Goal: Task Accomplishment & Management: Manage account settings

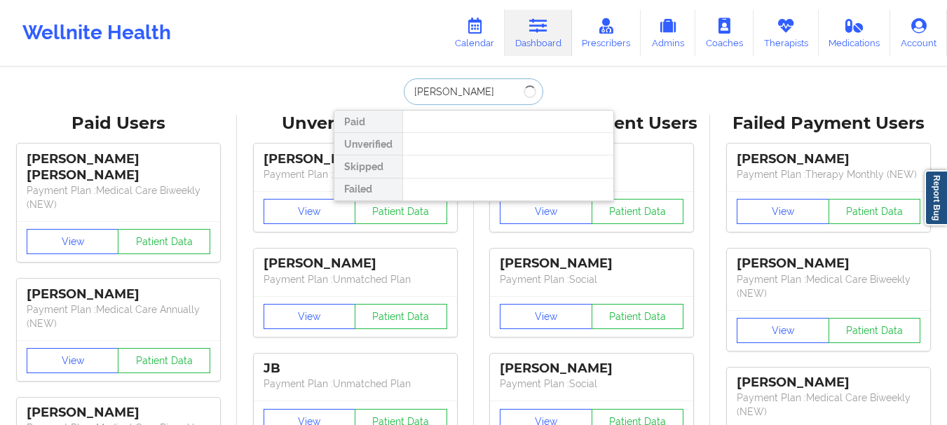
type input "[PERSON_NAME]"
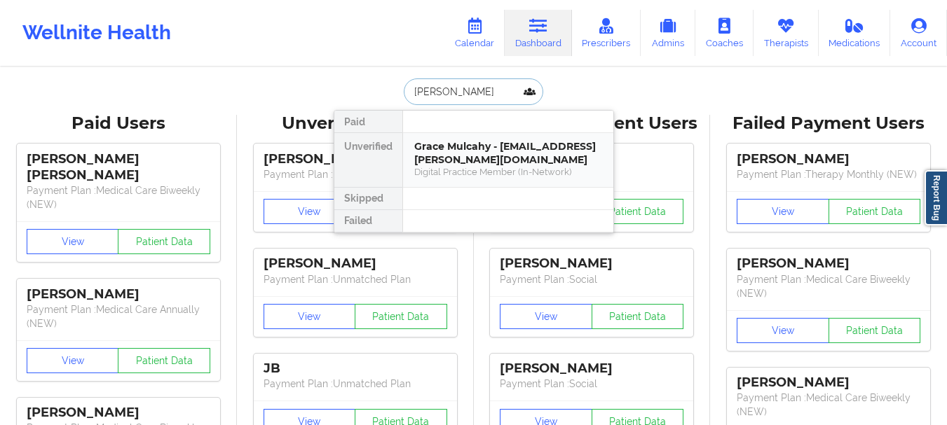
click at [504, 147] on div "Grace Mulcahy - [EMAIL_ADDRESS][PERSON_NAME][DOMAIN_NAME]" at bounding box center [508, 153] width 188 height 26
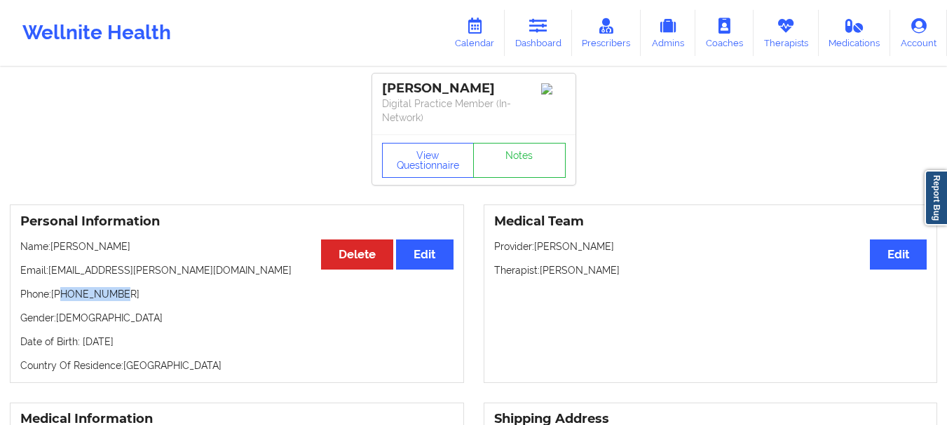
drag, startPoint x: 123, startPoint y: 296, endPoint x: 60, endPoint y: 301, distance: 63.2
click at [60, 301] on p "Phone: [PHONE_NUMBER]" at bounding box center [236, 294] width 433 height 14
click at [69, 299] on p "Phone: [PHONE_NUMBER]" at bounding box center [236, 294] width 433 height 14
drag, startPoint x: 69, startPoint y: 299, endPoint x: 153, endPoint y: 284, distance: 86.2
click at [153, 284] on div "Personal Information Edit Delete Name: [PERSON_NAME] Email: [EMAIL_ADDRESS][PER…" at bounding box center [237, 294] width 454 height 179
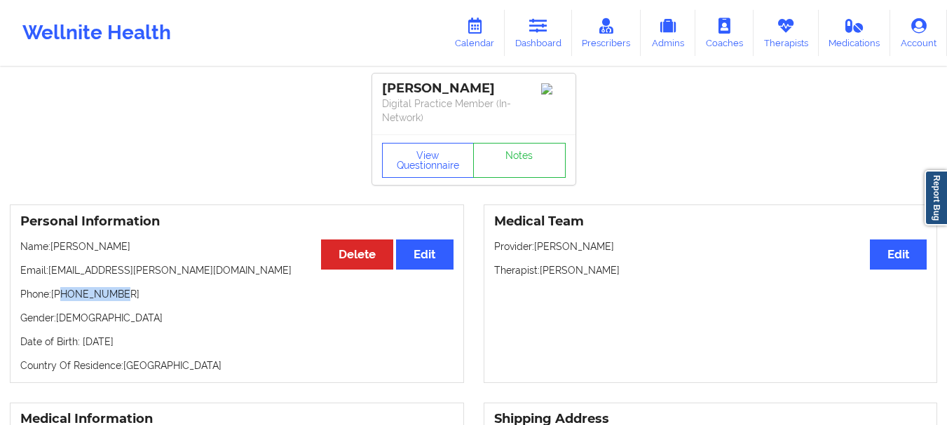
copy p "8102472009"
click at [565, 29] on link "Dashboard" at bounding box center [537, 33] width 67 height 46
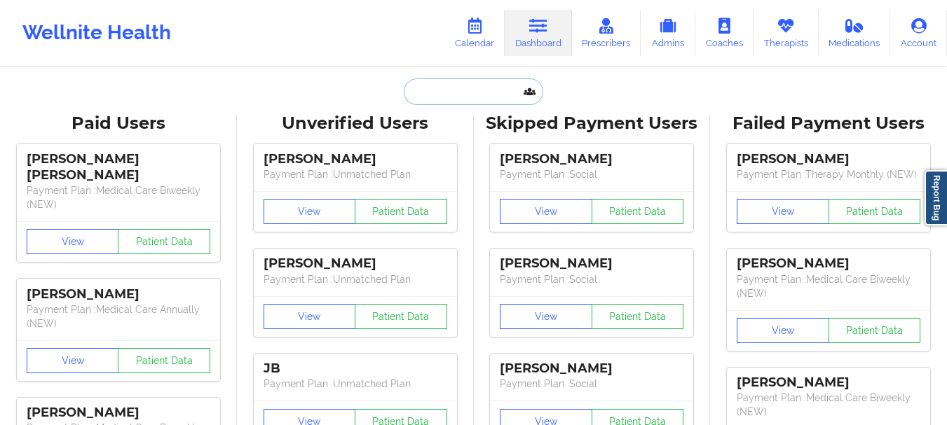
click at [490, 97] on input "text" at bounding box center [473, 91] width 139 height 27
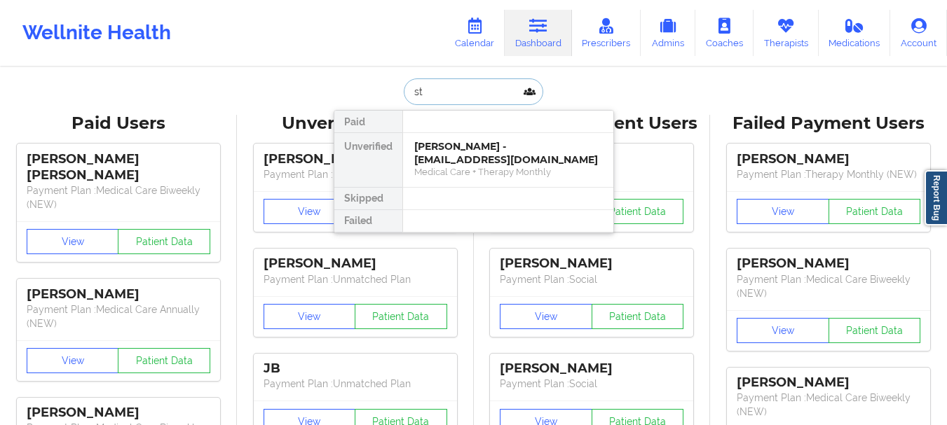
type input "s"
type input "[PERSON_NAME]"
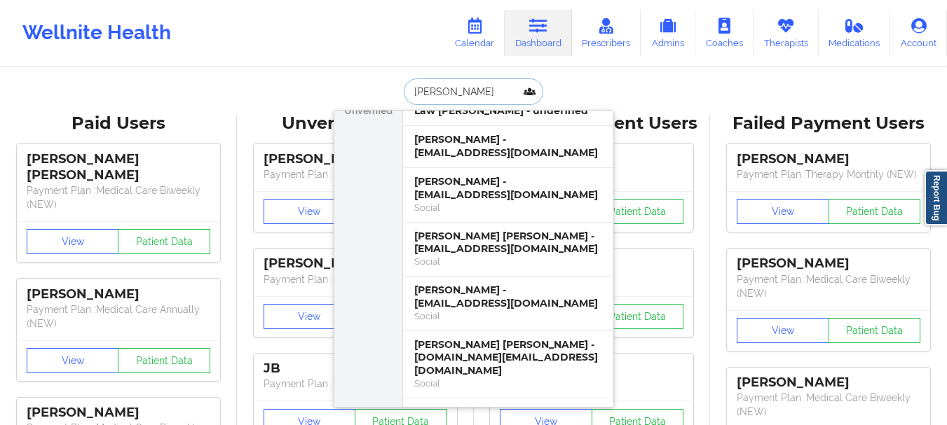
scroll to position [205, 0]
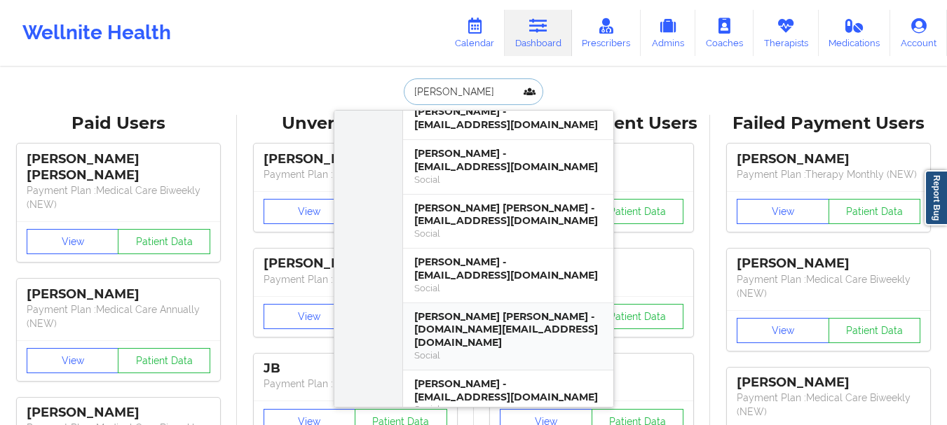
click at [464, 319] on div "[PERSON_NAME] [PERSON_NAME] - [DOMAIN_NAME][EMAIL_ADDRESS][DOMAIN_NAME]" at bounding box center [508, 329] width 188 height 39
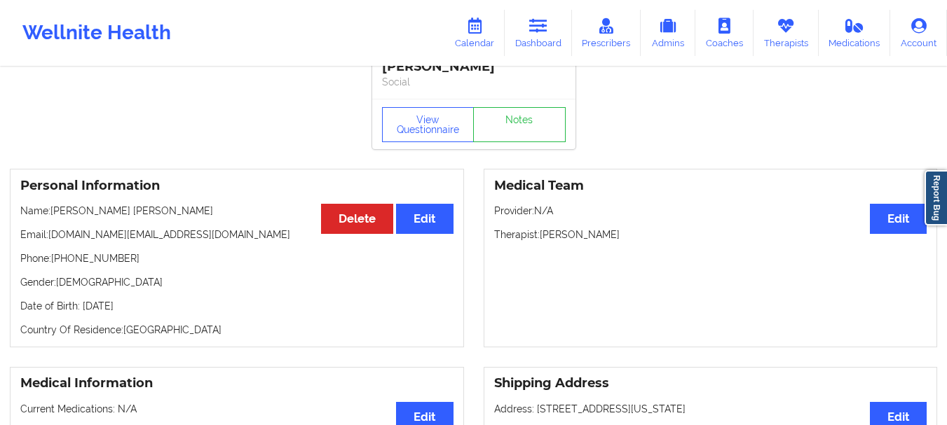
scroll to position [49, 0]
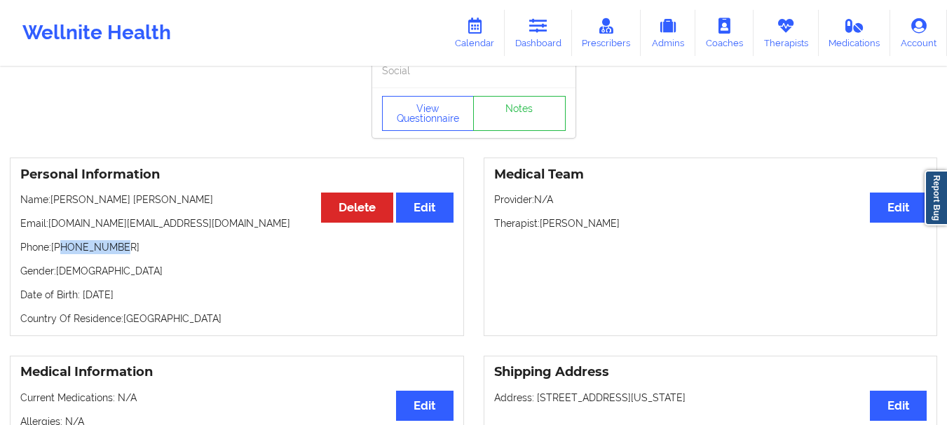
drag, startPoint x: 116, startPoint y: 248, endPoint x: 62, endPoint y: 249, distance: 53.3
click at [62, 249] on p "Phone: [PHONE_NUMBER]" at bounding box center [236, 247] width 433 height 14
copy p "7864471517"
click at [568, 33] on link "Dashboard" at bounding box center [537, 33] width 67 height 46
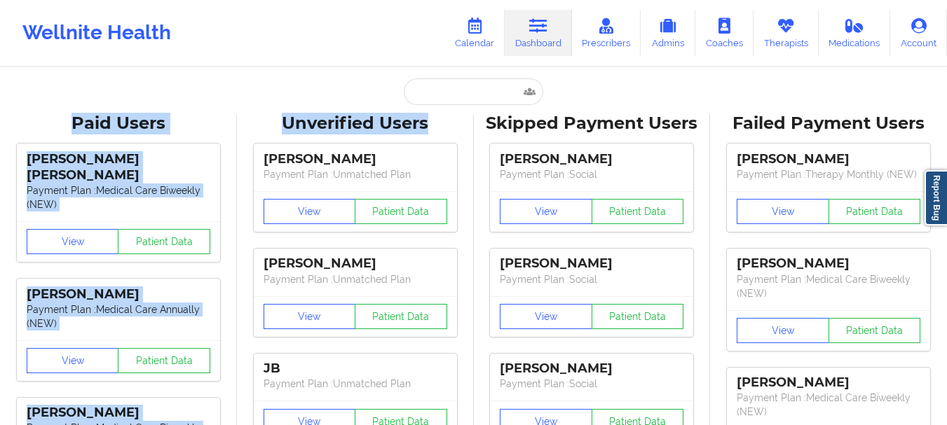
drag, startPoint x: 432, startPoint y: 110, endPoint x: 429, endPoint y: 101, distance: 9.5
click at [429, 100] on input "text" at bounding box center [473, 91] width 139 height 27
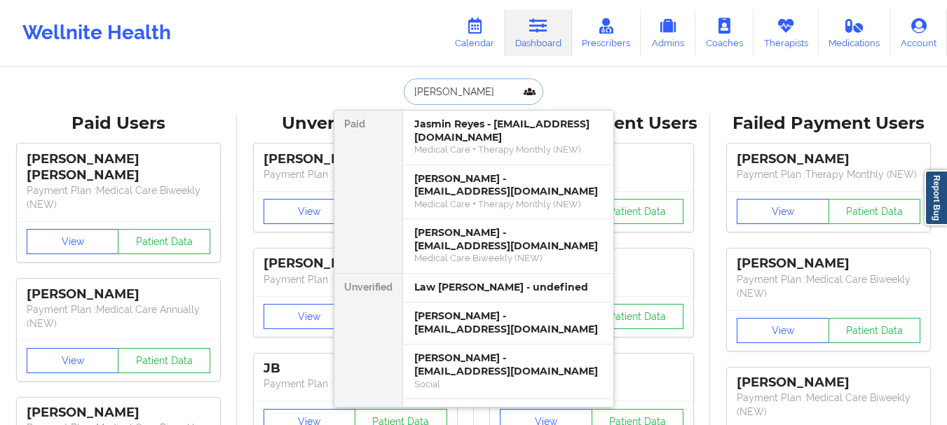
type input "[PERSON_NAME]"
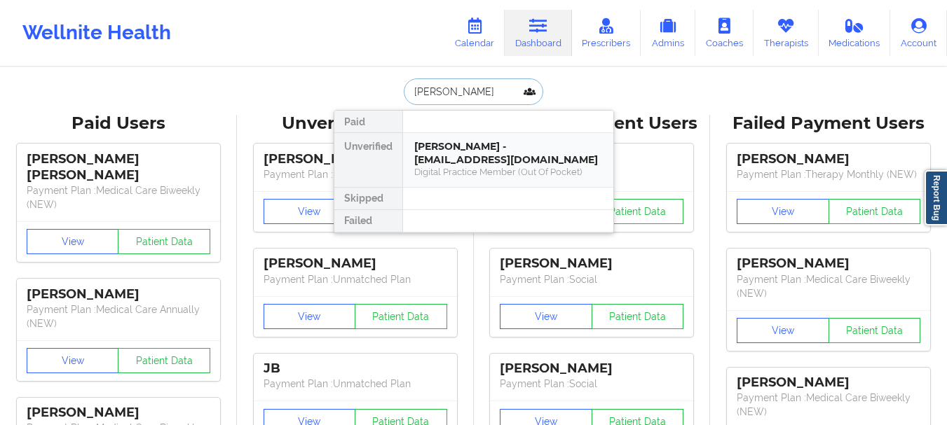
click at [434, 172] on div "Digital Practice Member (Out Of Pocket)" at bounding box center [508, 172] width 188 height 12
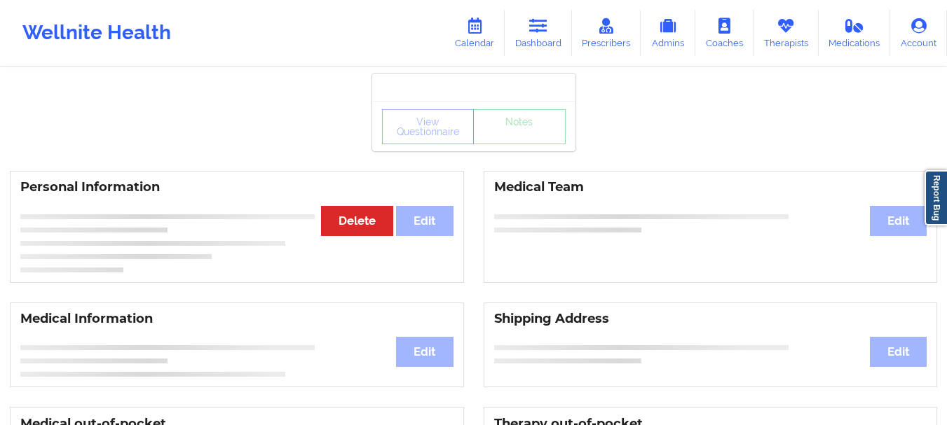
click at [434, 173] on div "Personal Information Edit Delete" at bounding box center [237, 227] width 454 height 112
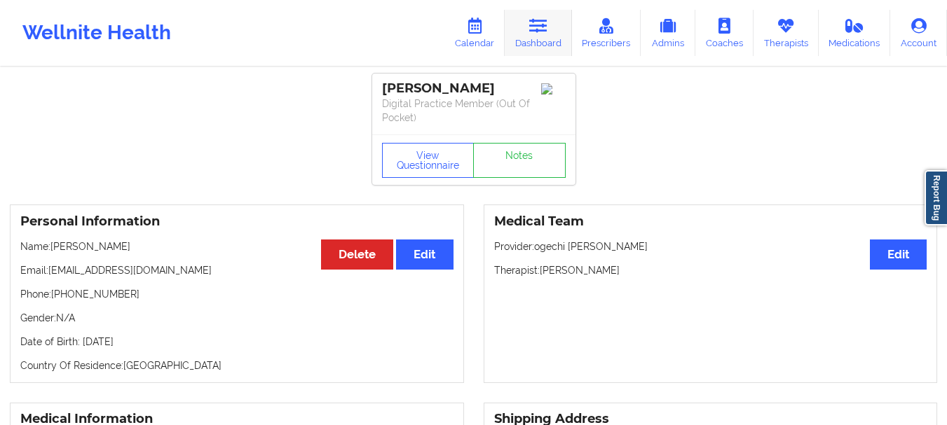
click at [536, 44] on link "Dashboard" at bounding box center [537, 33] width 67 height 46
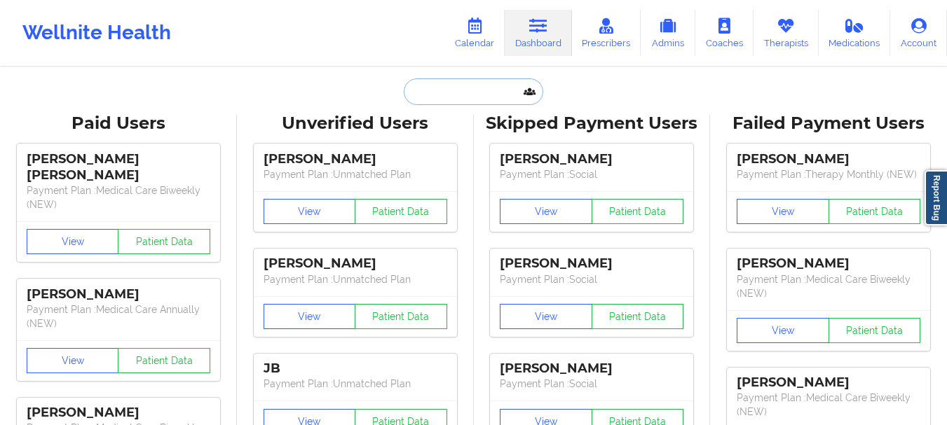
click at [464, 102] on input "text" at bounding box center [473, 91] width 139 height 27
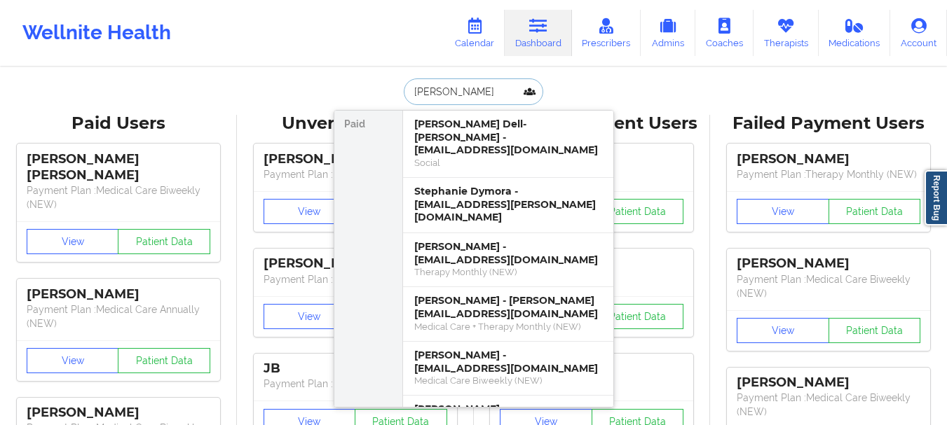
type input "[PERSON_NAME]"
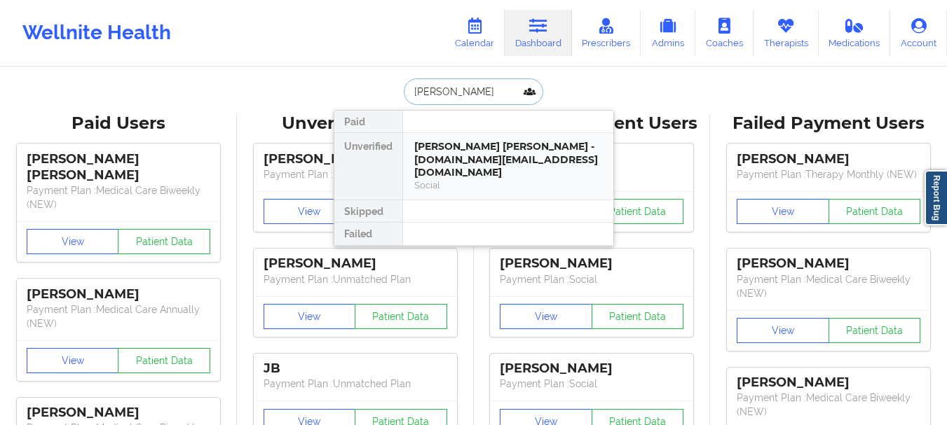
click at [488, 156] on div "[PERSON_NAME] [PERSON_NAME] - [DOMAIN_NAME][EMAIL_ADDRESS][DOMAIN_NAME]" at bounding box center [508, 159] width 188 height 39
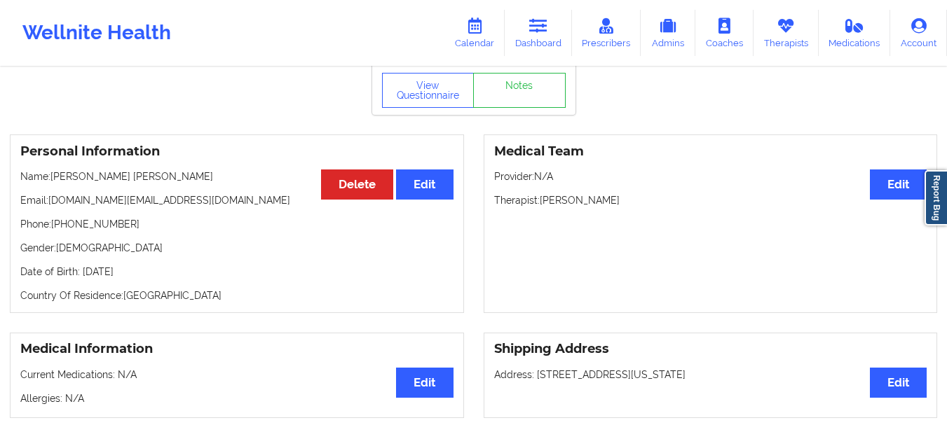
scroll to position [56, 0]
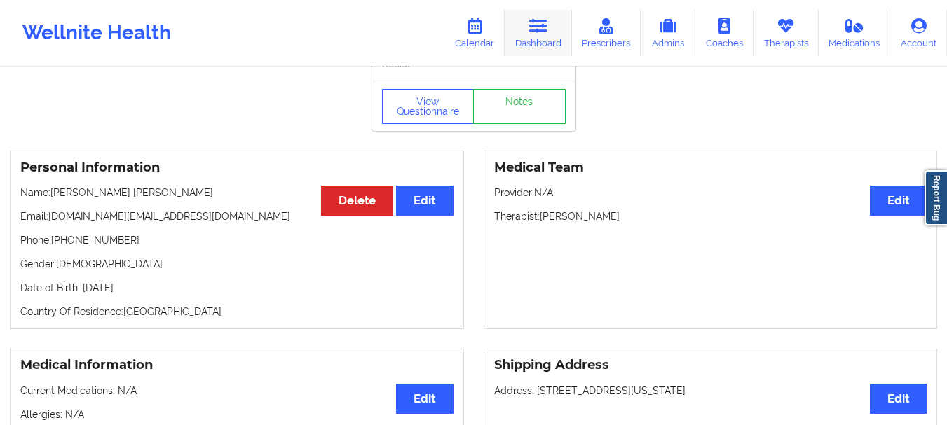
click at [537, 55] on link "Dashboard" at bounding box center [537, 33] width 67 height 46
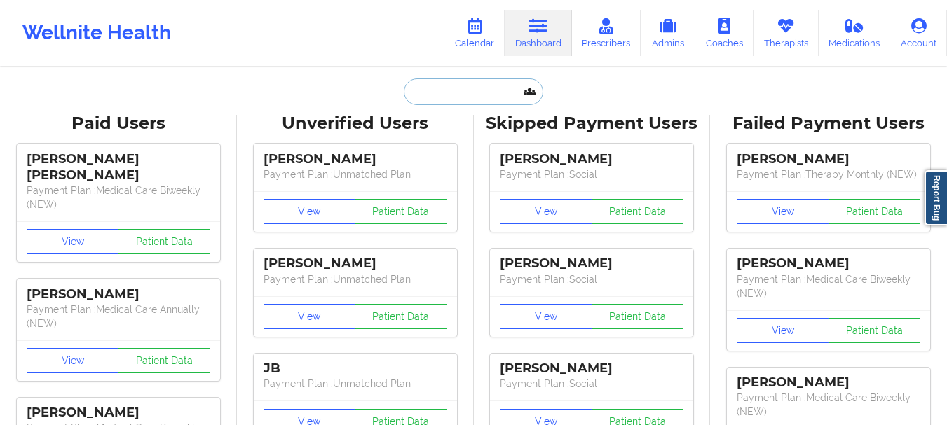
click at [433, 99] on input "text" at bounding box center [473, 91] width 139 height 27
paste input "[EMAIL_ADDRESS][DOMAIN_NAME]"
type input "[EMAIL_ADDRESS][DOMAIN_NAME]"
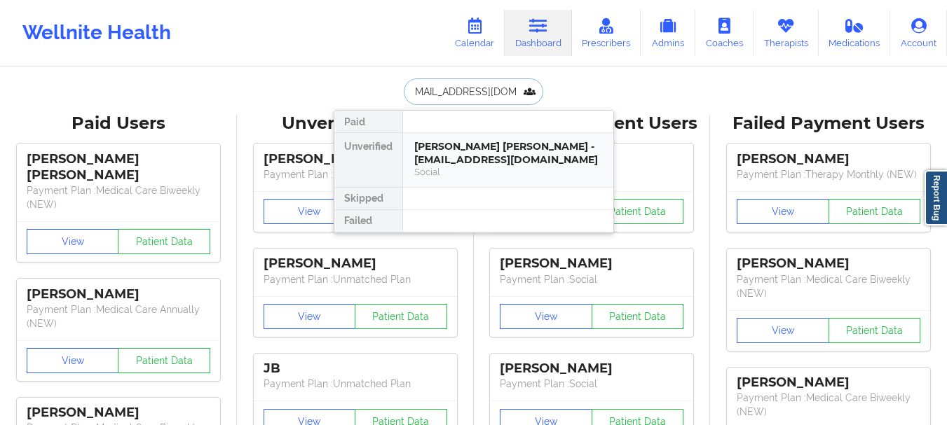
click at [481, 163] on div "[PERSON_NAME] [PERSON_NAME] - [EMAIL_ADDRESS][DOMAIN_NAME]" at bounding box center [508, 153] width 188 height 26
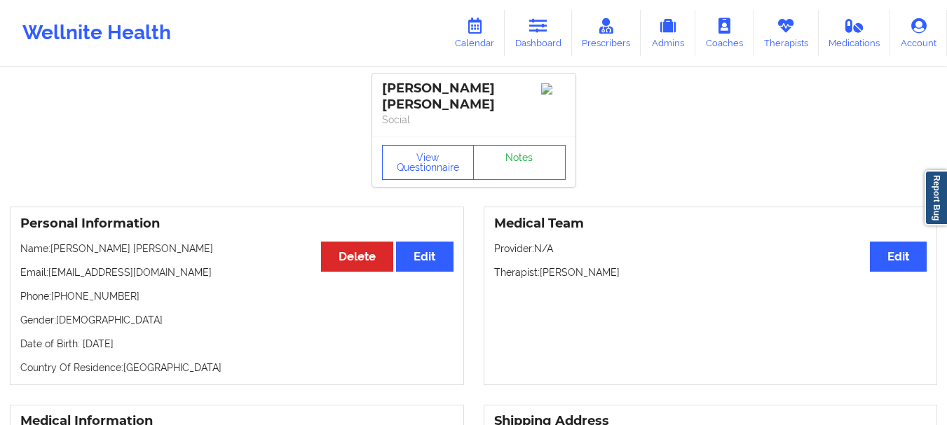
click at [555, 160] on link "Notes" at bounding box center [519, 162] width 92 height 35
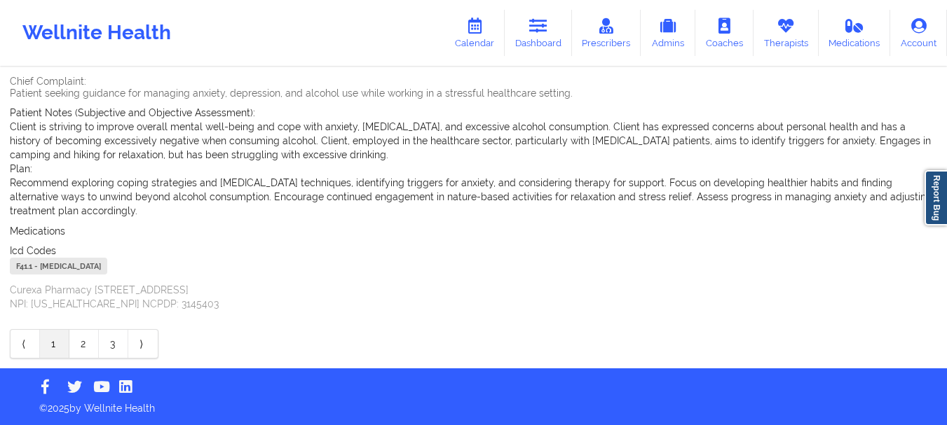
scroll to position [48, 0]
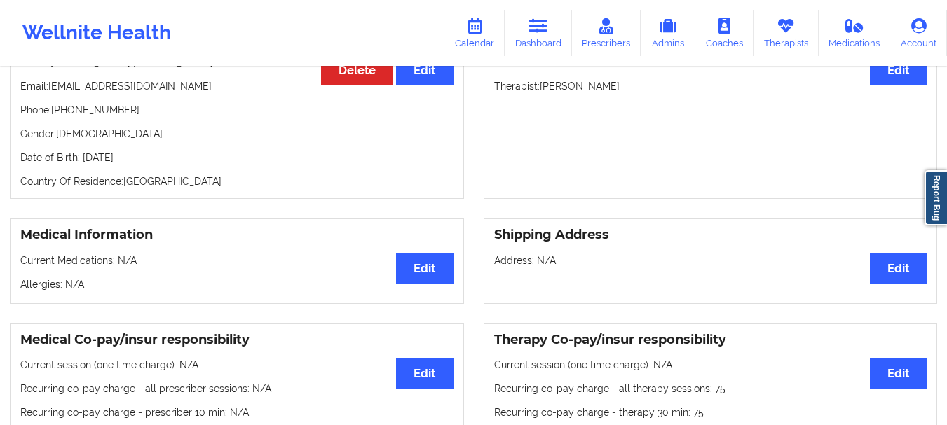
scroll to position [11, 0]
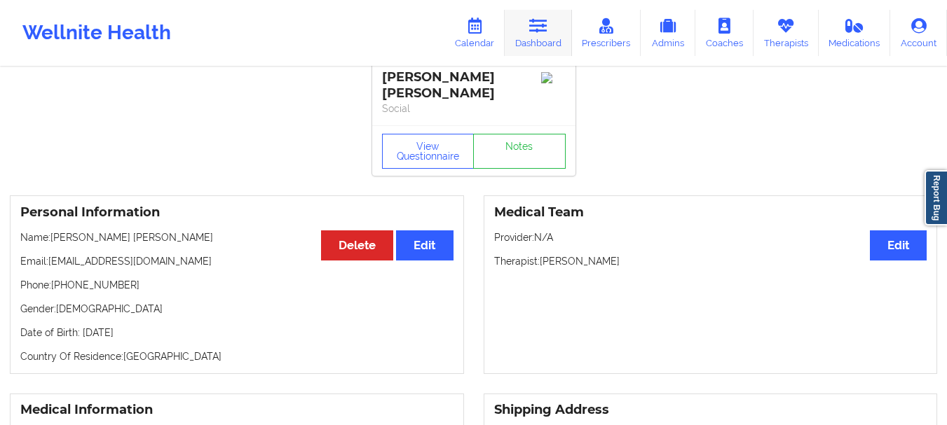
click at [553, 47] on link "Dashboard" at bounding box center [537, 33] width 67 height 46
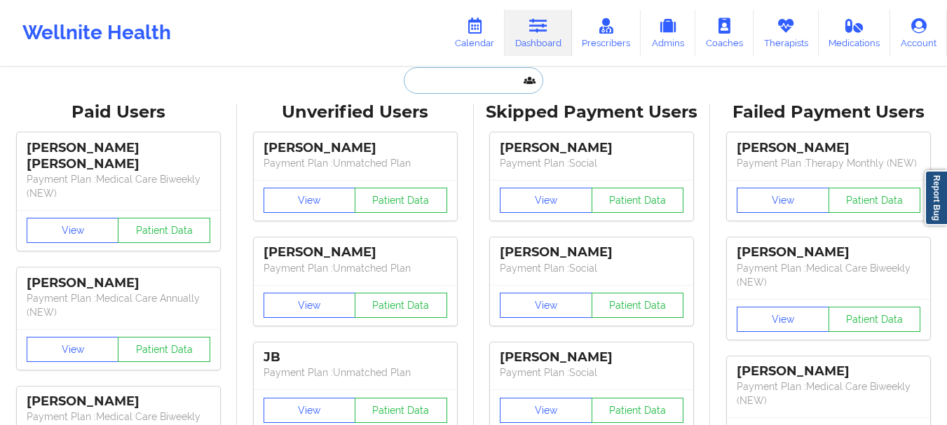
click at [496, 79] on input "text" at bounding box center [473, 80] width 139 height 27
click at [495, 79] on input "text" at bounding box center [473, 80] width 139 height 27
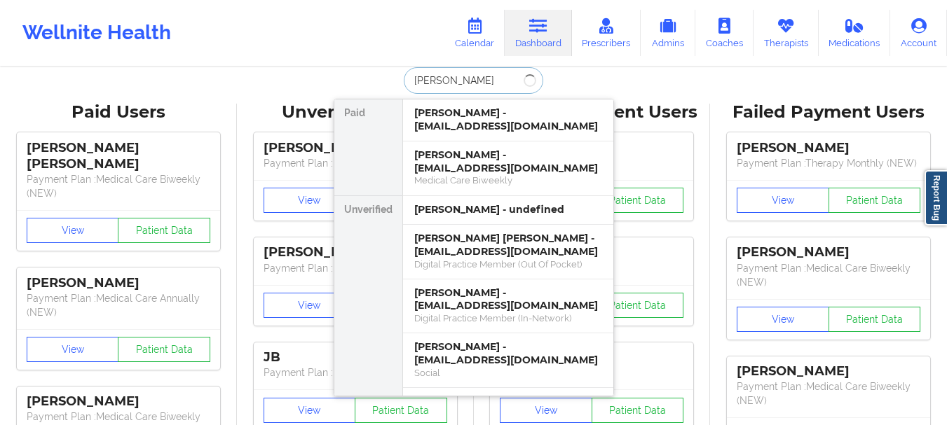
type input "[PERSON_NAME]"
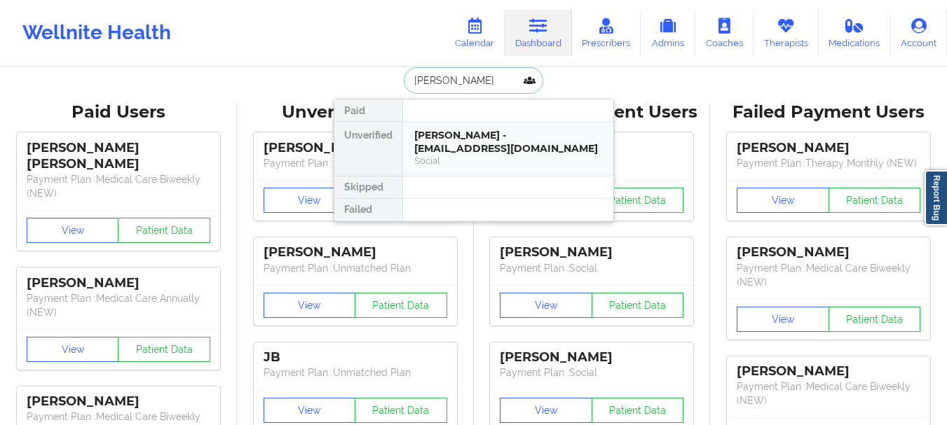
click at [445, 155] on div "Social" at bounding box center [508, 161] width 188 height 12
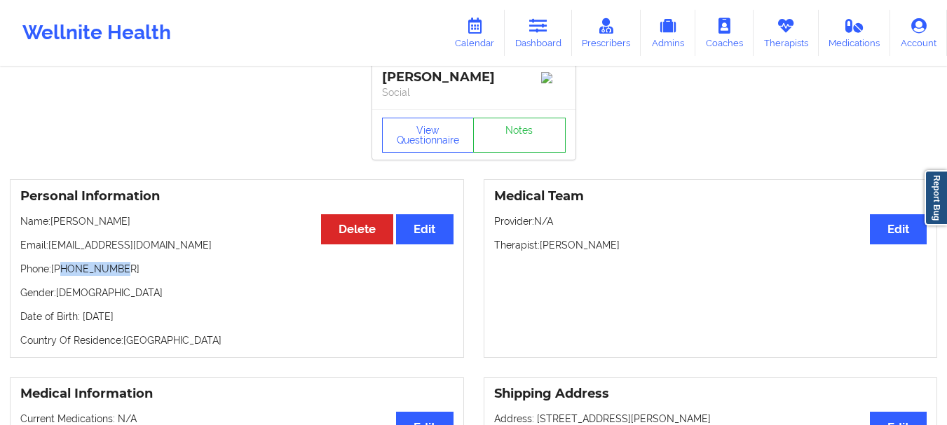
drag, startPoint x: 118, startPoint y: 275, endPoint x: 64, endPoint y: 278, distance: 54.1
click at [64, 276] on p "Phone: [PHONE_NUMBER]" at bounding box center [236, 269] width 433 height 14
copy p "7275807792"
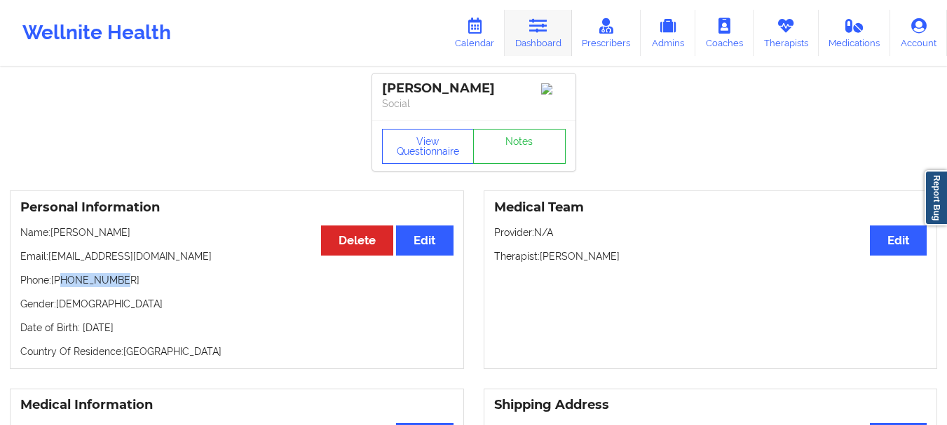
click at [528, 27] on link "Dashboard" at bounding box center [537, 33] width 67 height 46
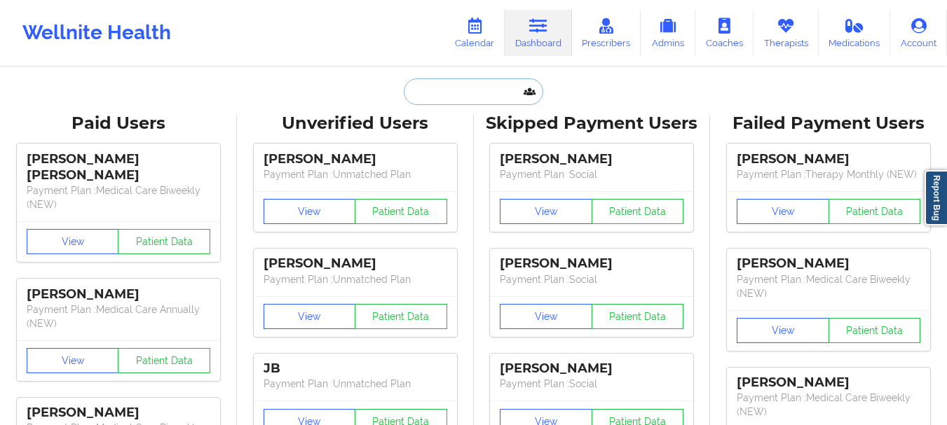
click at [458, 90] on input "text" at bounding box center [473, 91] width 139 height 27
paste input "[EMAIL_ADDRESS][DOMAIN_NAME]"
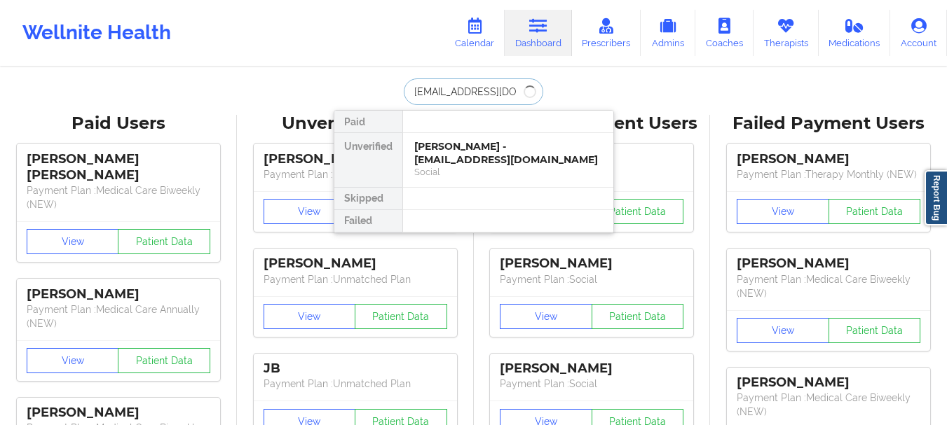
type input "[EMAIL_ADDRESS][DOMAIN_NAME]"
click at [490, 179] on div "[PERSON_NAME] - [EMAIL_ADDRESS][DOMAIN_NAME] Social" at bounding box center [508, 160] width 210 height 54
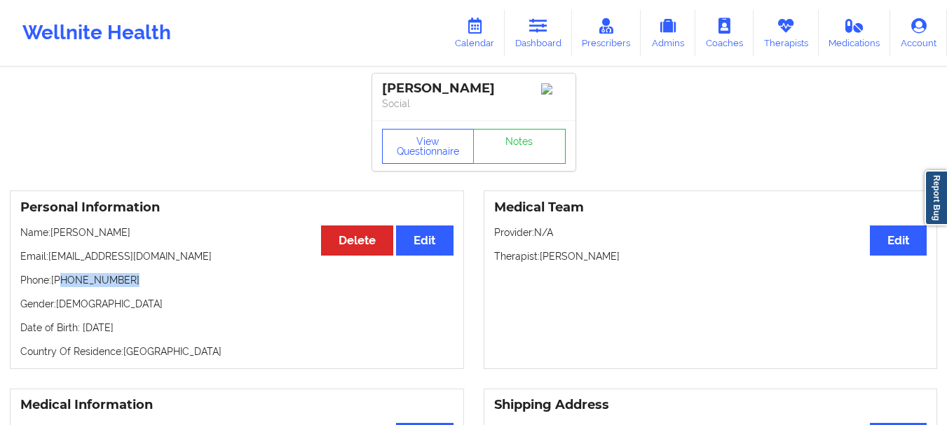
drag, startPoint x: 125, startPoint y: 286, endPoint x: 63, endPoint y: 289, distance: 61.8
click at [63, 287] on p "Phone: [PHONE_NUMBER]" at bounding box center [236, 280] width 433 height 14
copy p "[PHONE_NUMBER]"
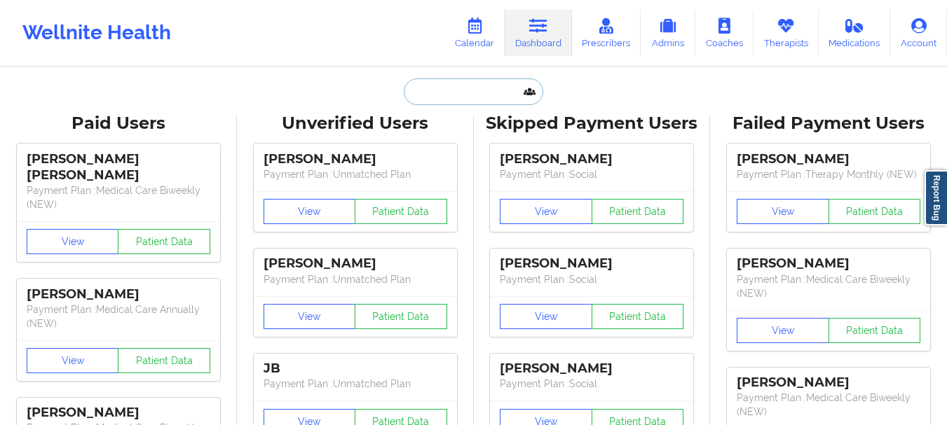
click at [439, 97] on input "text" at bounding box center [473, 91] width 139 height 27
click at [478, 53] on link "Calendar" at bounding box center [474, 33] width 60 height 46
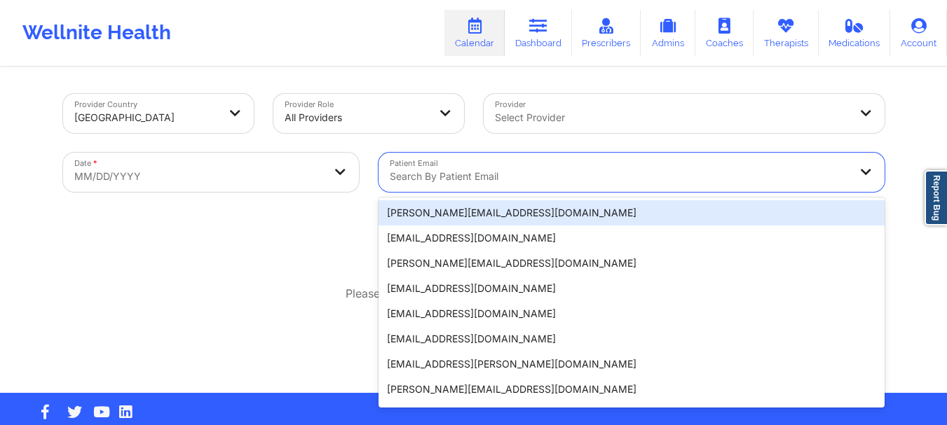
click at [464, 183] on div at bounding box center [620, 176] width 460 height 17
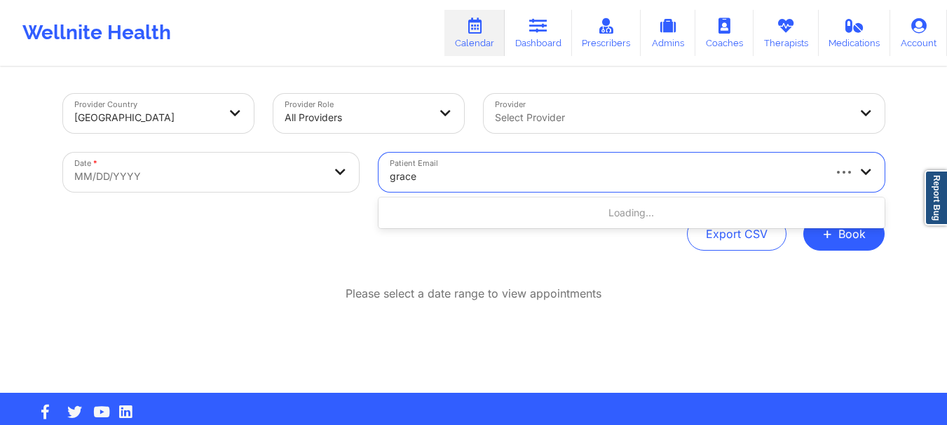
type input "grace"
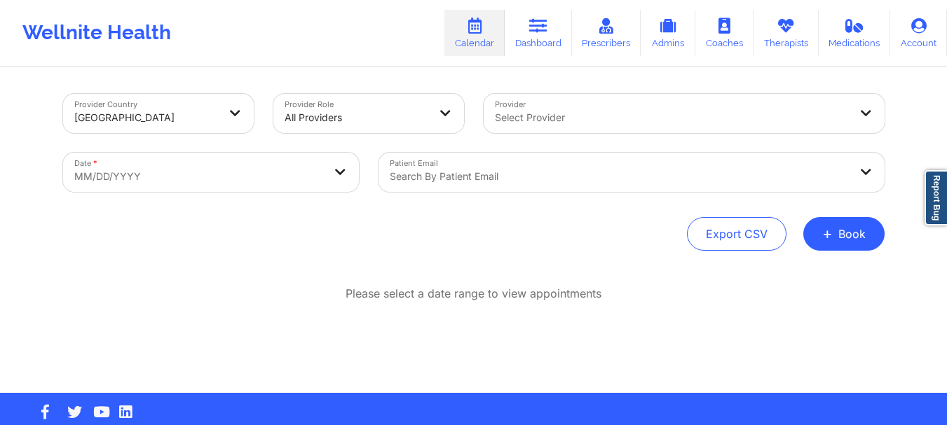
click at [553, 205] on div "Provider Country [GEOGRAPHIC_DATA] Provider Role All Providers Provider Select …" at bounding box center [473, 172] width 821 height 157
click at [413, 182] on div at bounding box center [620, 176] width 460 height 17
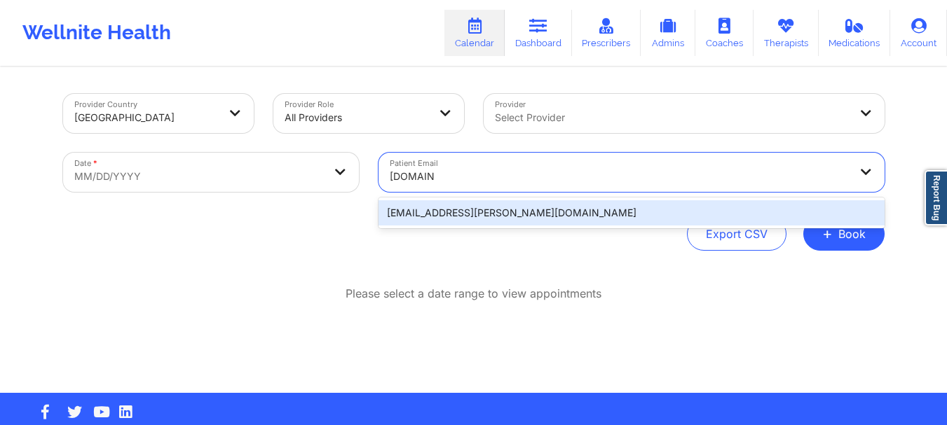
type input "grace.d"
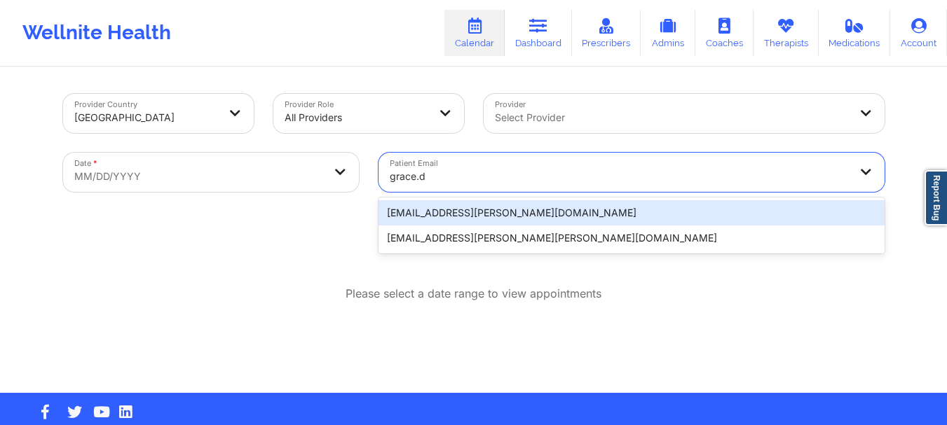
click at [431, 216] on div "[EMAIL_ADDRESS][PERSON_NAME][DOMAIN_NAME]" at bounding box center [631, 212] width 506 height 25
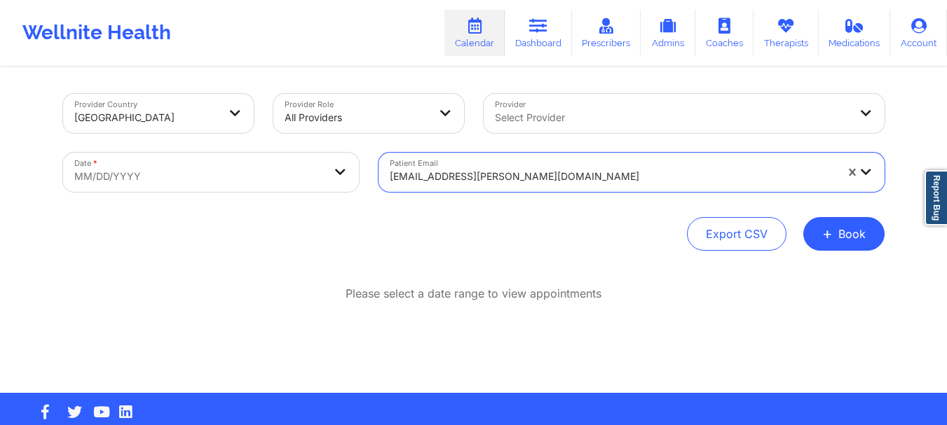
click at [350, 170] on body "Wellnite Health Calendar Dashboard Prescribers Admins Coaches Therapists Medica…" at bounding box center [473, 212] width 947 height 425
select select "2025-8"
select select "2025-9"
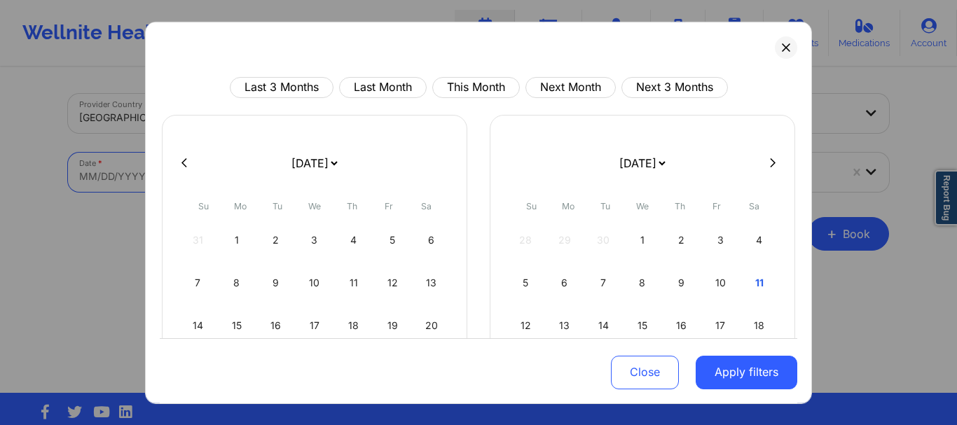
click at [451, 76] on div "Last 3 Months Last Month This Month Next Month Next 3 Months January 2019 Febru…" at bounding box center [478, 212] width 667 height 383
click at [463, 84] on button "This Month" at bounding box center [476, 86] width 88 height 21
select select "2025-9"
select select "2025-10"
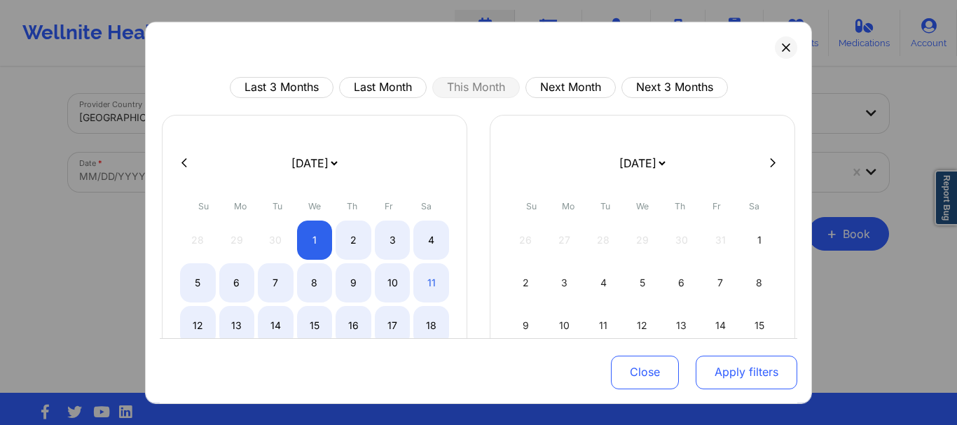
click at [715, 387] on button "Apply filters" at bounding box center [747, 373] width 102 height 34
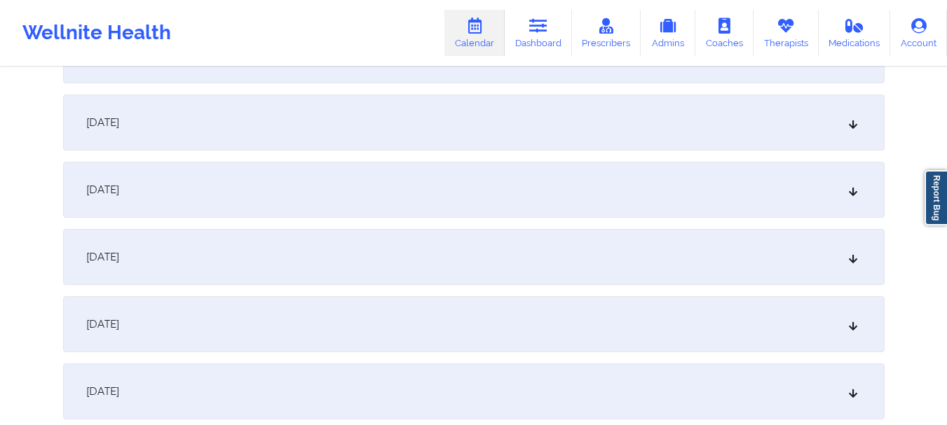
scroll to position [824, 0]
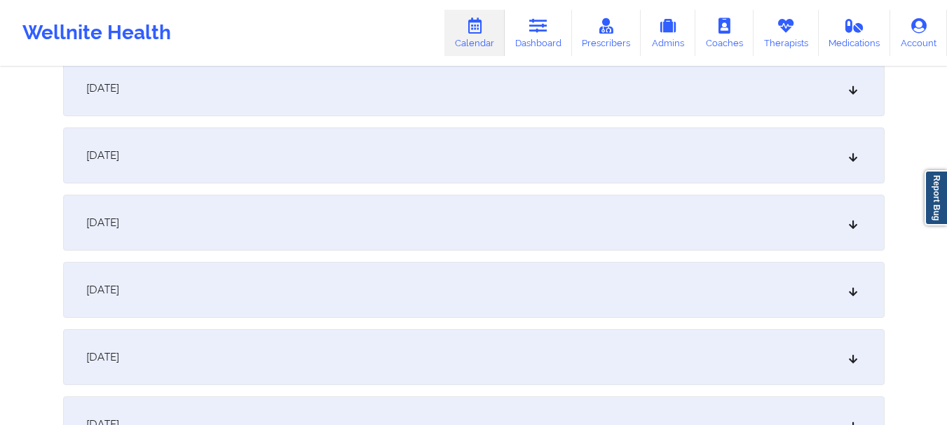
click at [845, 165] on div "October 11, 2025" at bounding box center [473, 156] width 821 height 56
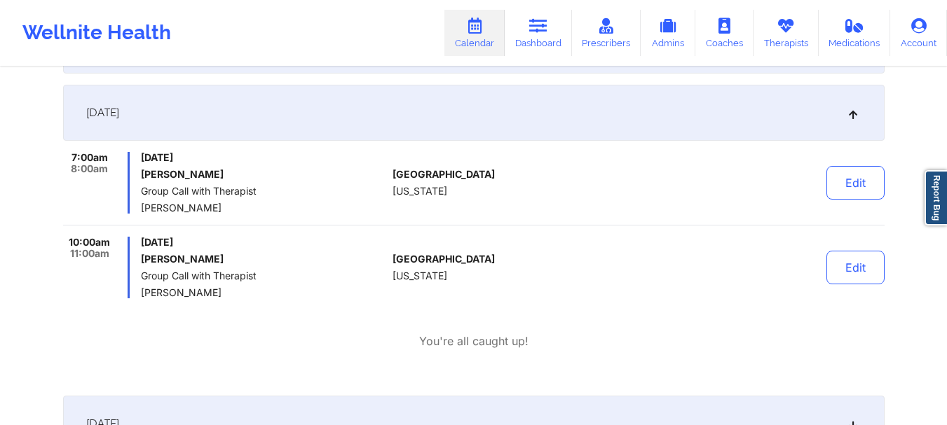
scroll to position [872, 0]
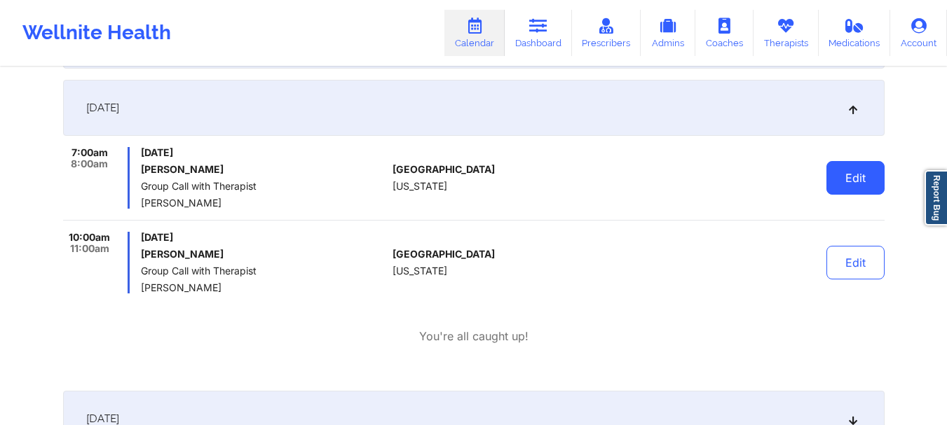
click at [853, 177] on button "Edit" at bounding box center [855, 178] width 58 height 34
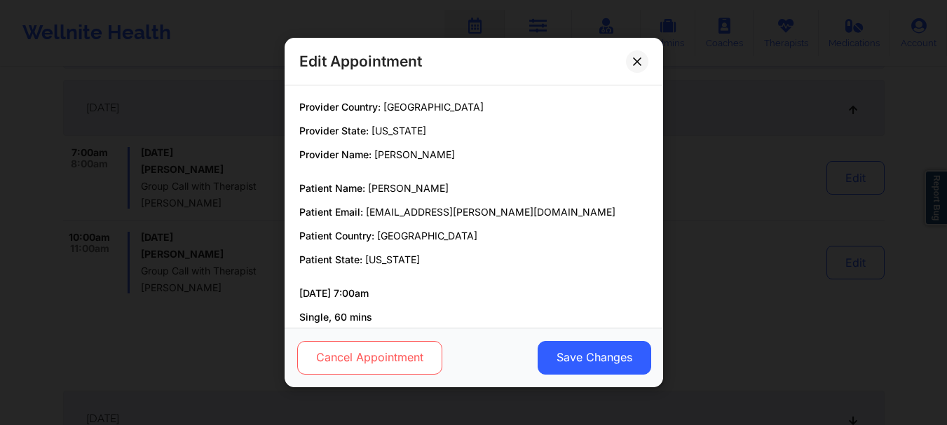
click at [359, 345] on button "Cancel Appointment" at bounding box center [368, 358] width 145 height 34
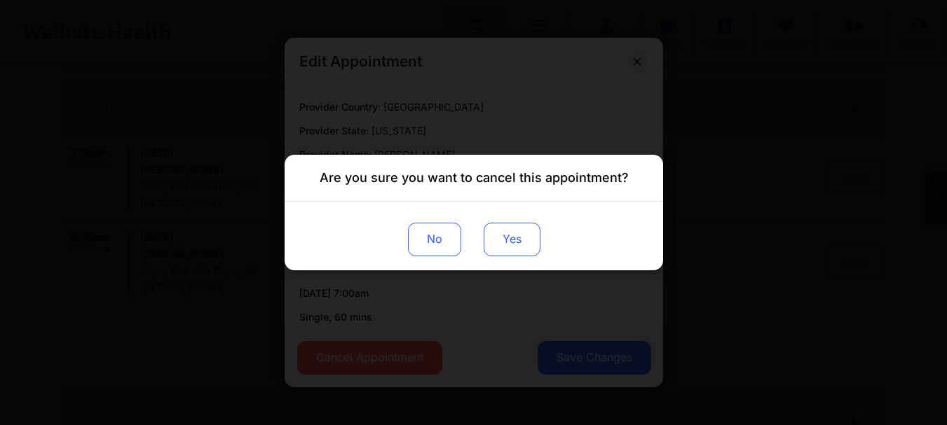
click at [506, 244] on button "Yes" at bounding box center [511, 240] width 57 height 34
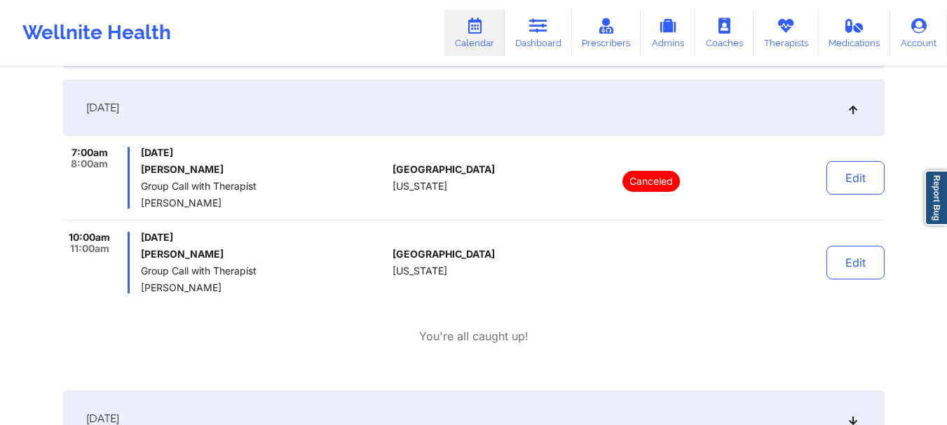
scroll to position [0, 0]
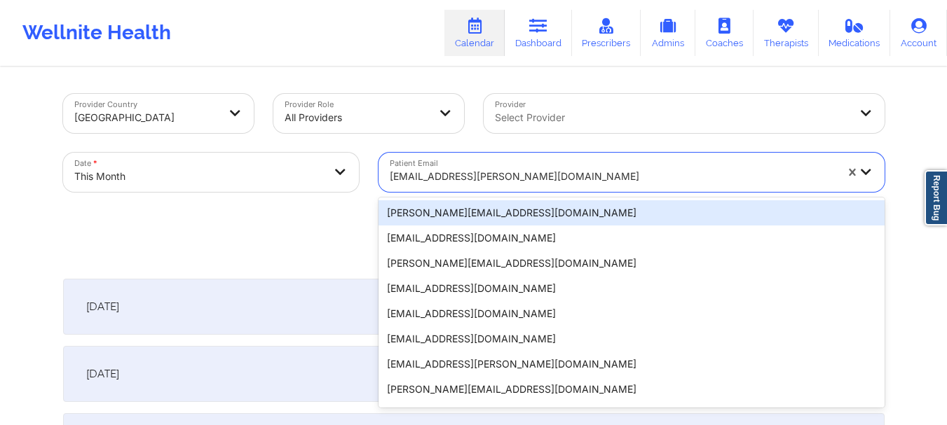
click at [461, 181] on div at bounding box center [613, 176] width 446 height 17
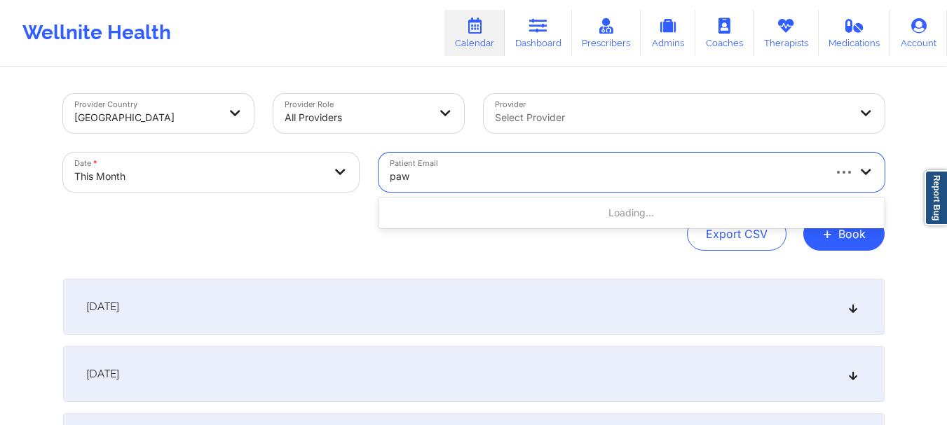
type input "paws"
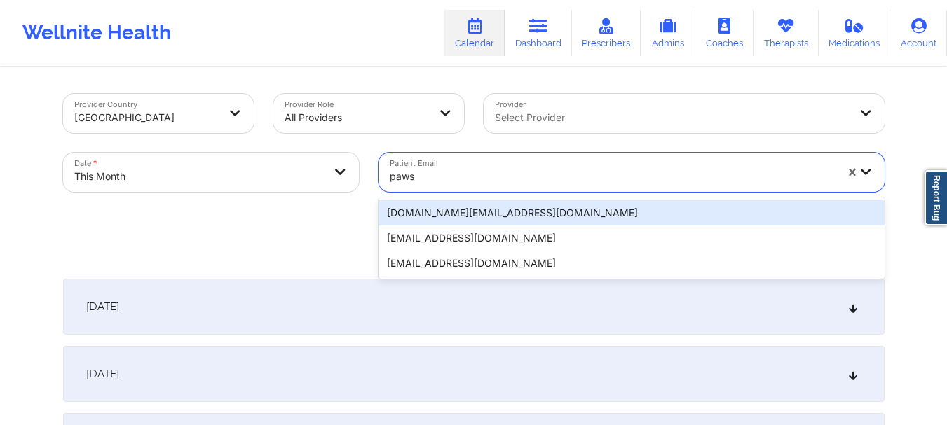
click at [450, 212] on div "[DOMAIN_NAME][EMAIL_ADDRESS][DOMAIN_NAME]" at bounding box center [631, 212] width 506 height 25
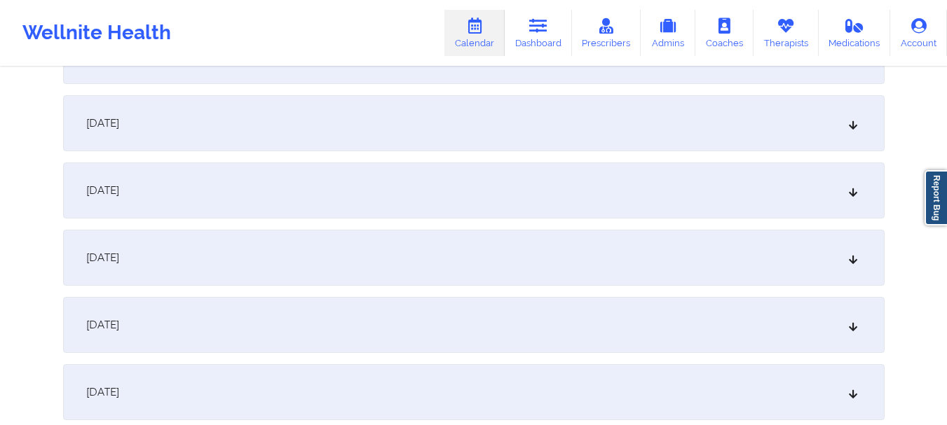
scroll to position [928, 0]
click at [861, 184] on div "October 13, 2025" at bounding box center [473, 186] width 821 height 56
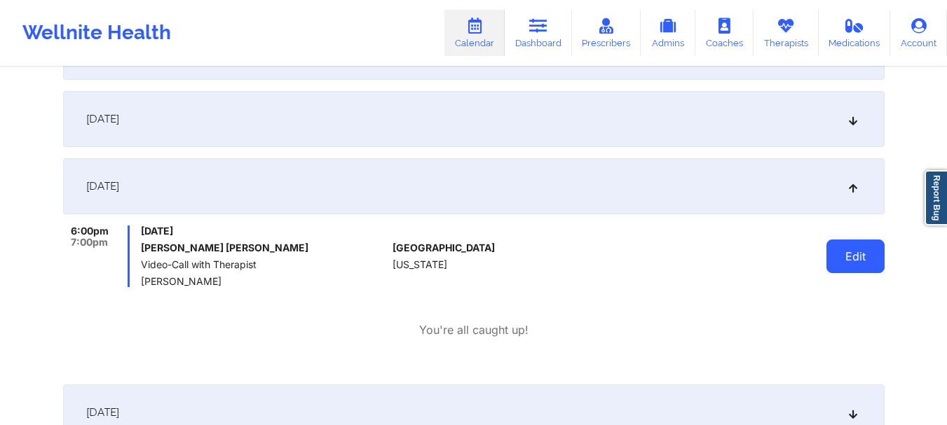
click at [874, 256] on button "Edit" at bounding box center [855, 257] width 58 height 34
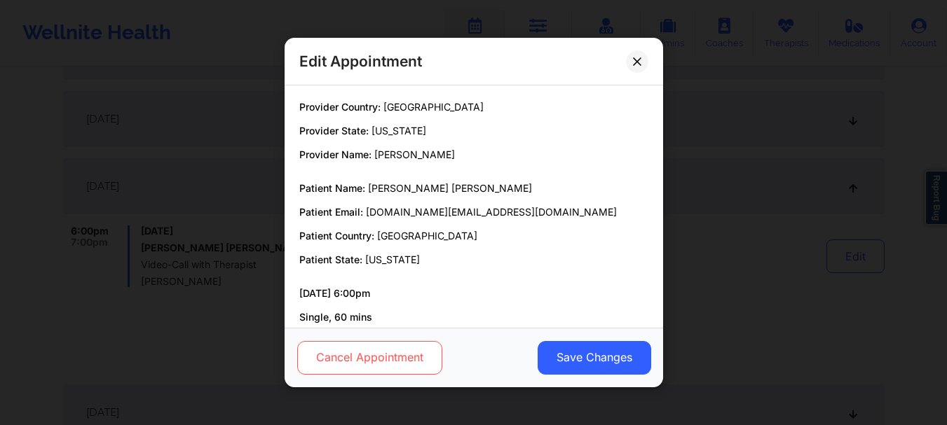
click at [361, 364] on button "Cancel Appointment" at bounding box center [368, 358] width 145 height 34
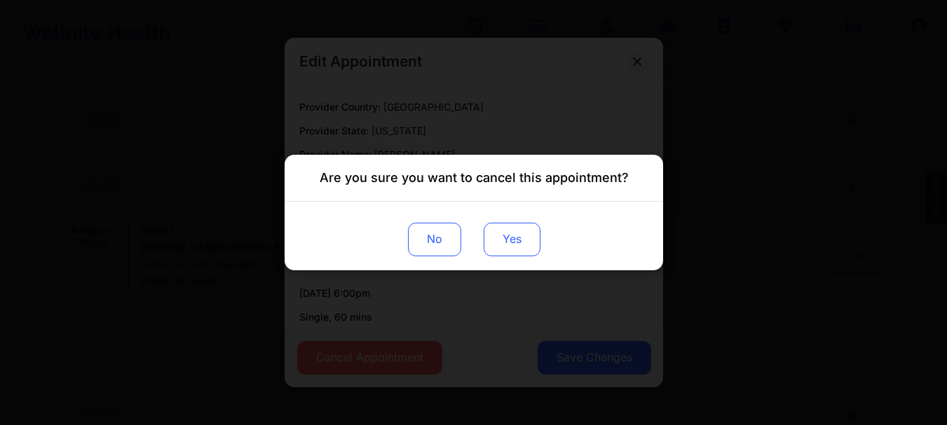
click at [528, 228] on button "Yes" at bounding box center [511, 240] width 57 height 34
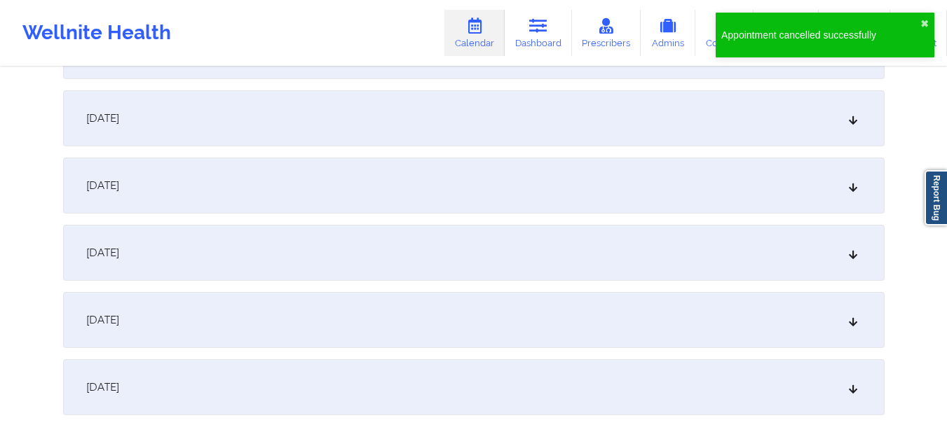
scroll to position [0, 0]
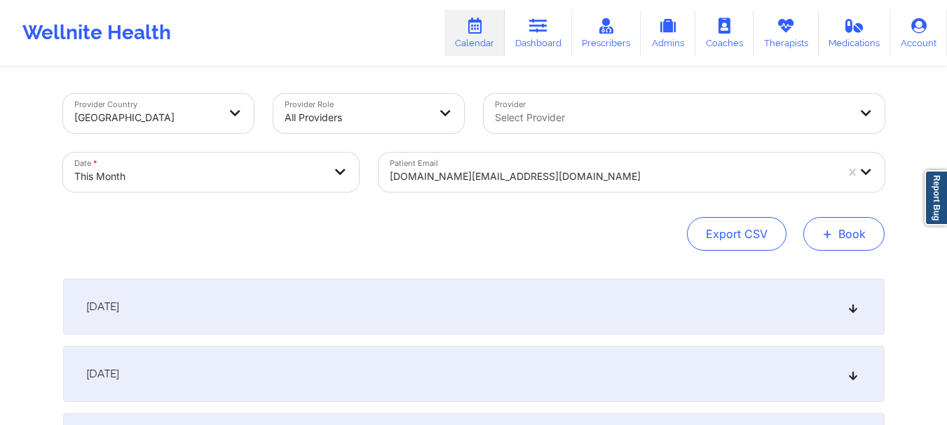
click at [839, 231] on button "+ Book" at bounding box center [843, 234] width 81 height 34
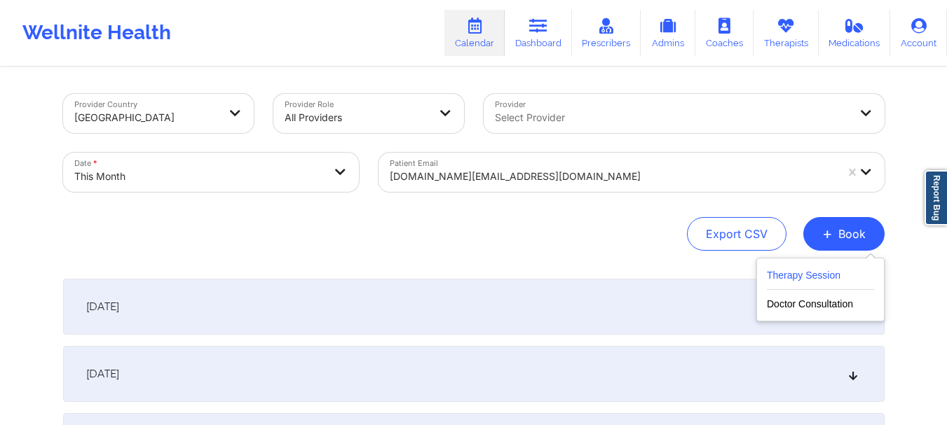
click at [818, 277] on button "Therapy Session" at bounding box center [819, 278] width 107 height 23
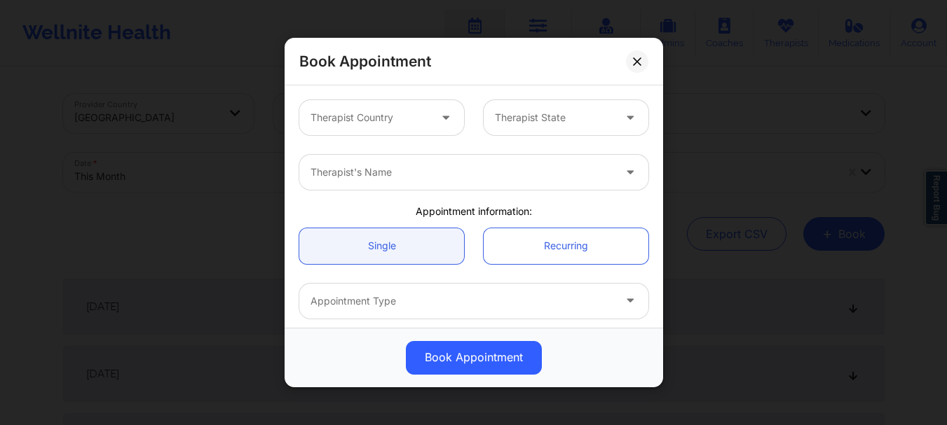
click at [319, 118] on div at bounding box center [369, 117] width 118 height 17
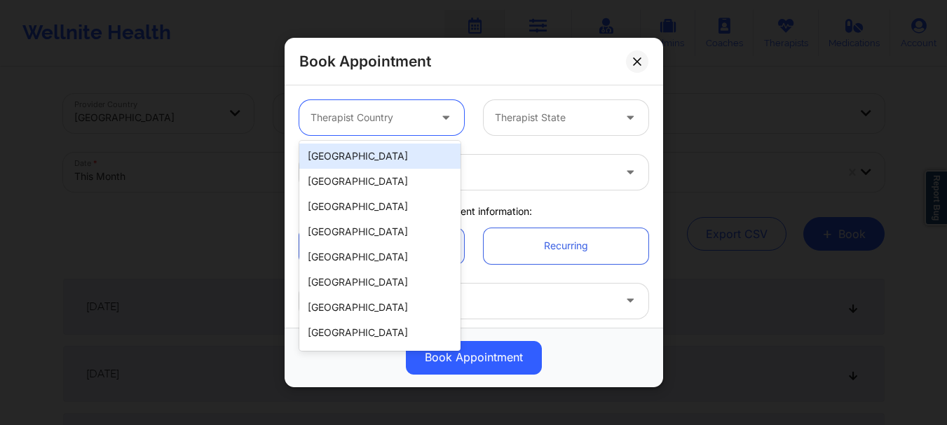
click at [329, 151] on div "[GEOGRAPHIC_DATA]" at bounding box center [379, 156] width 161 height 25
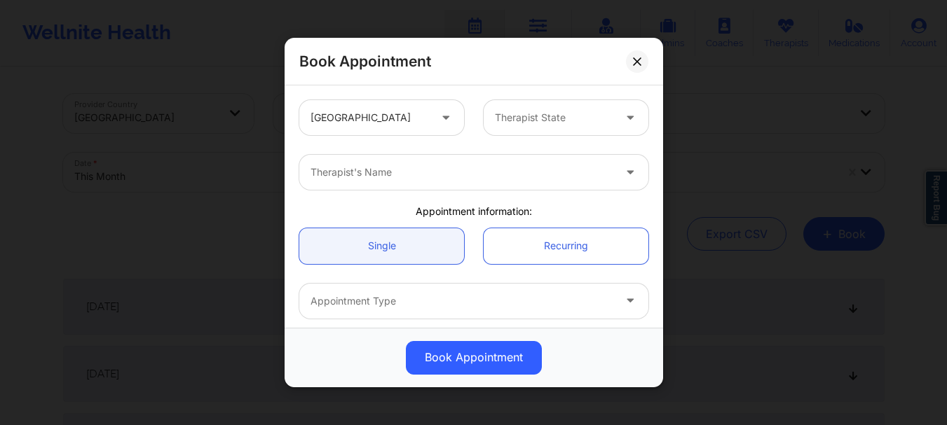
click at [586, 94] on div "United States Therapist State" at bounding box center [473, 117] width 369 height 55
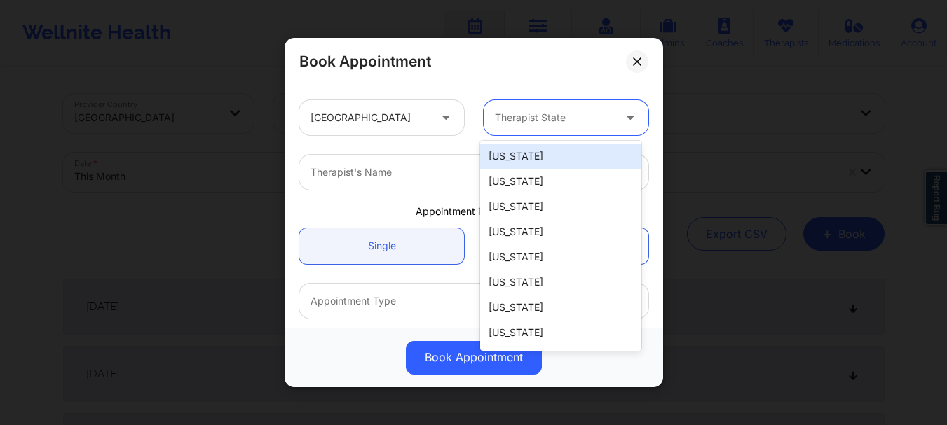
click at [577, 107] on div "Therapist State" at bounding box center [548, 117] width 131 height 35
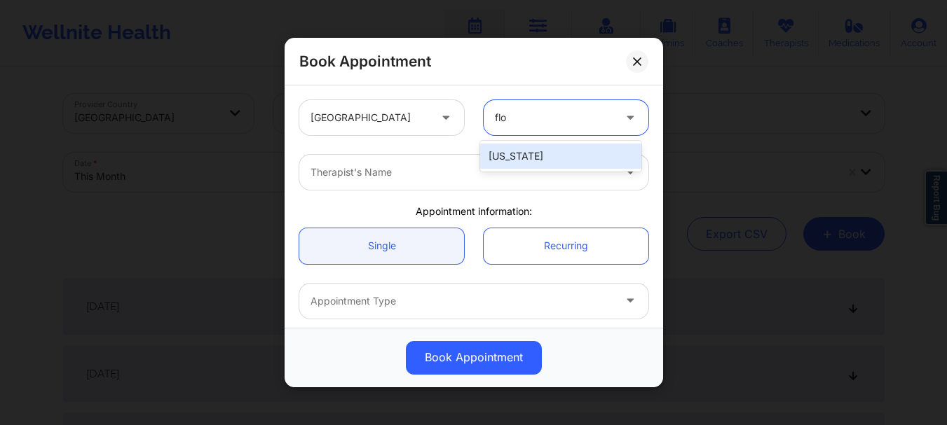
type input "flor"
click at [520, 156] on div "[US_STATE]" at bounding box center [560, 156] width 161 height 25
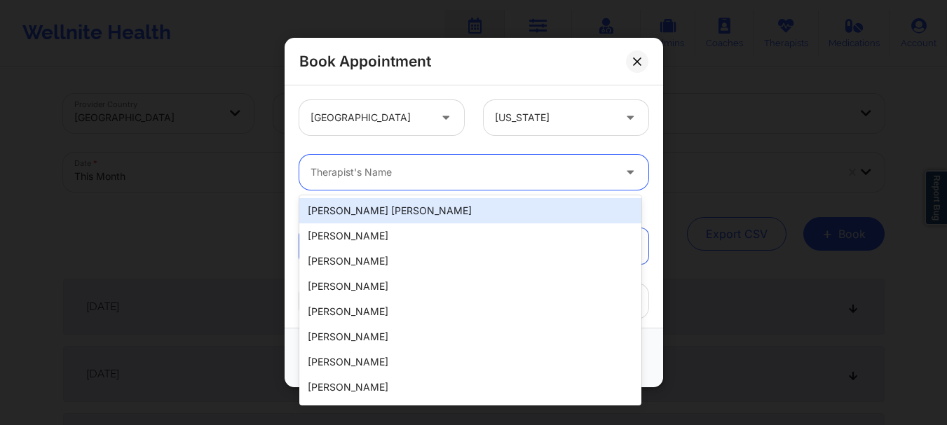
click at [455, 167] on div at bounding box center [461, 172] width 303 height 17
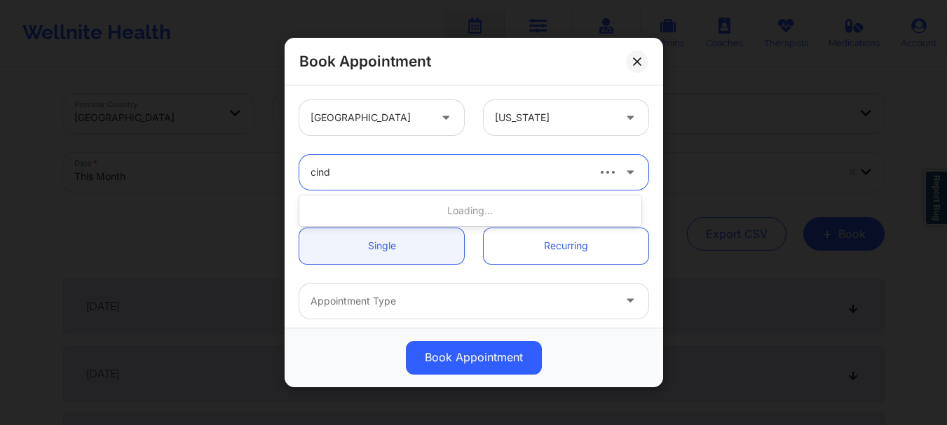
type input "cindy"
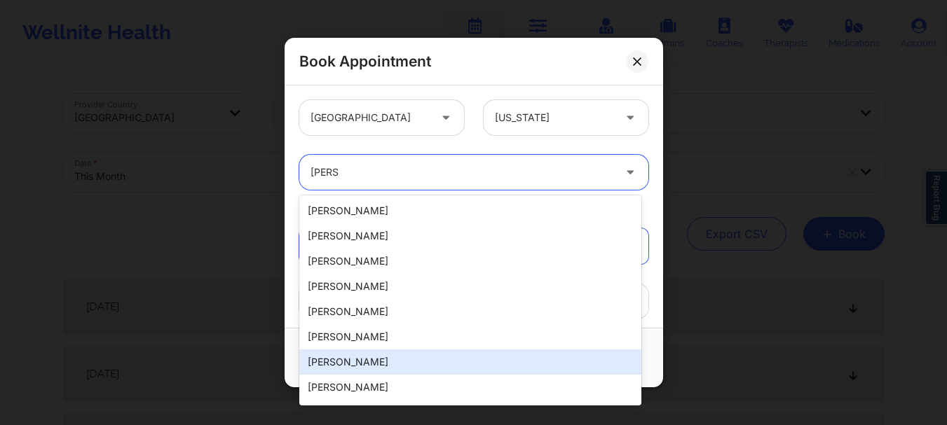
click at [355, 358] on div "[PERSON_NAME]" at bounding box center [470, 362] width 342 height 25
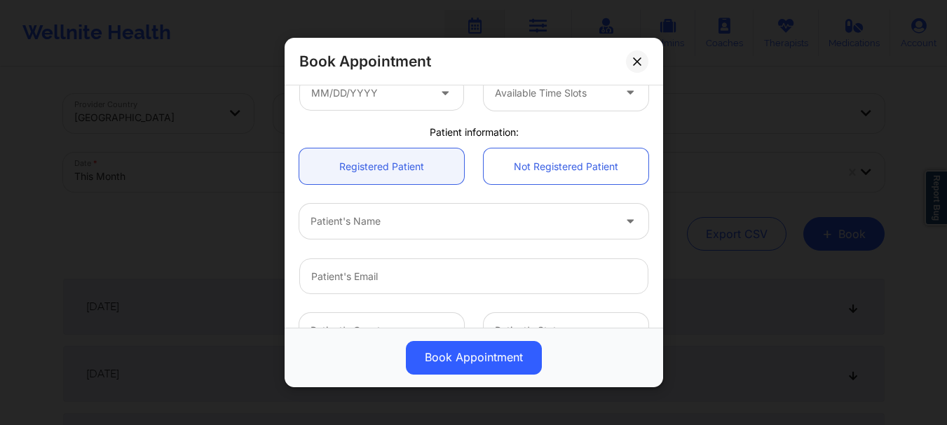
scroll to position [275, 0]
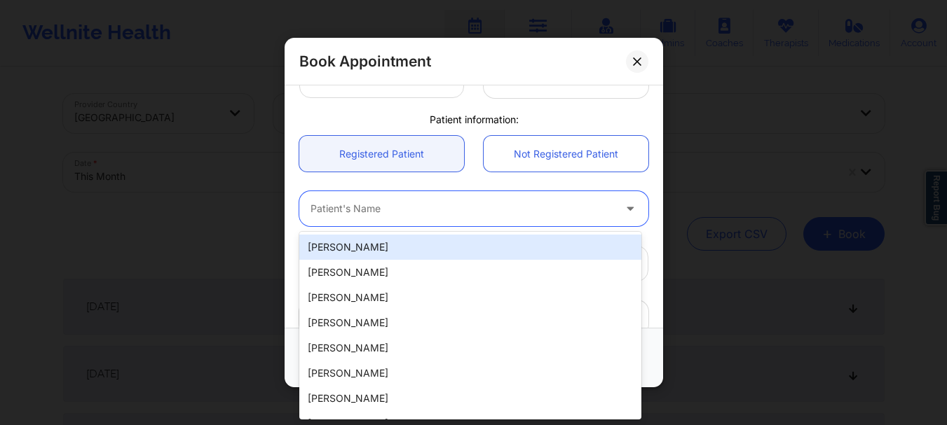
click at [390, 209] on div at bounding box center [461, 209] width 303 height 17
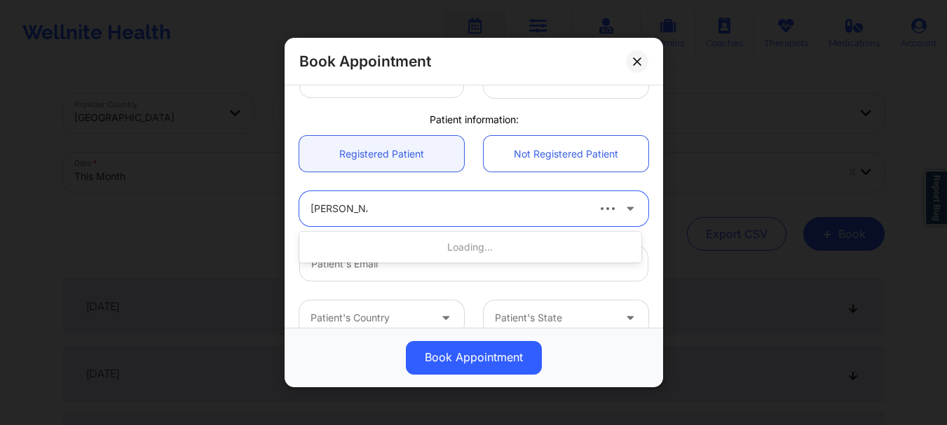
type input "[PERSON_NAME]"
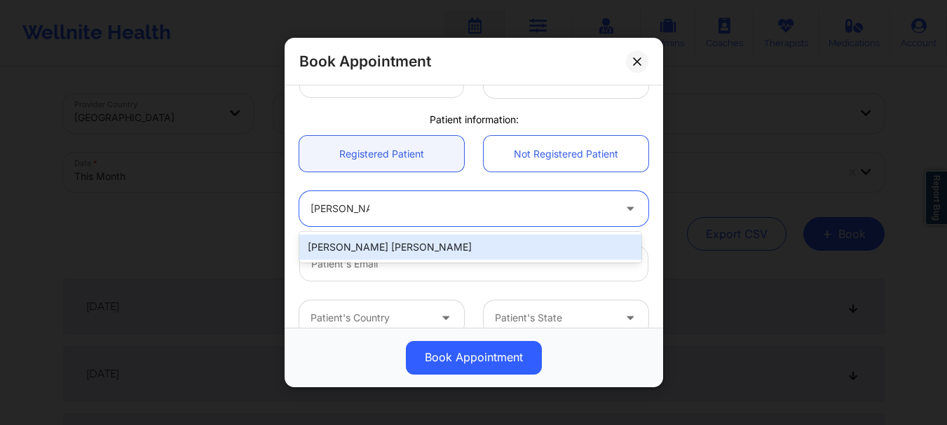
click at [422, 250] on div "[PERSON_NAME] [PERSON_NAME]" at bounding box center [470, 247] width 342 height 25
type input "[DOMAIN_NAME][EMAIL_ADDRESS][DOMAIN_NAME]"
type input "[PHONE_NUMBER]"
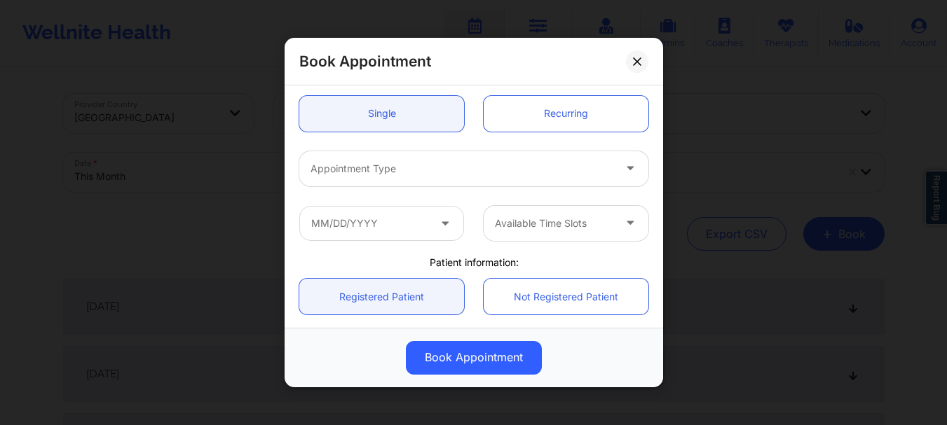
scroll to position [92, 0]
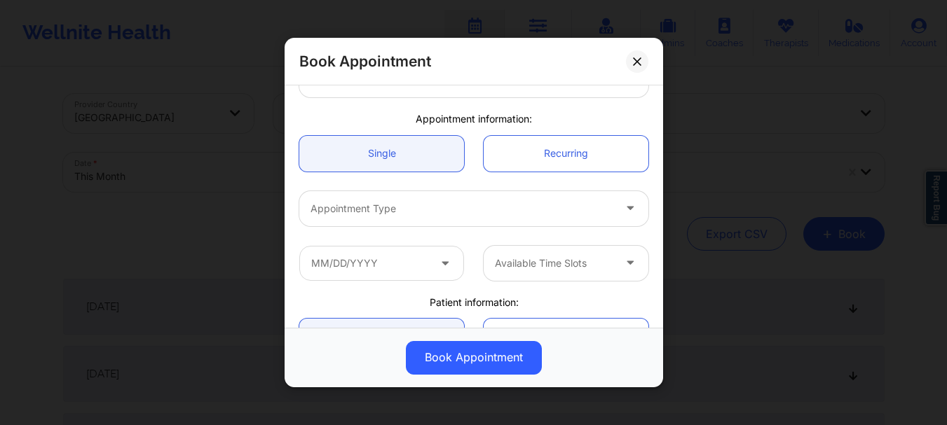
click at [544, 210] on div at bounding box center [461, 208] width 303 height 17
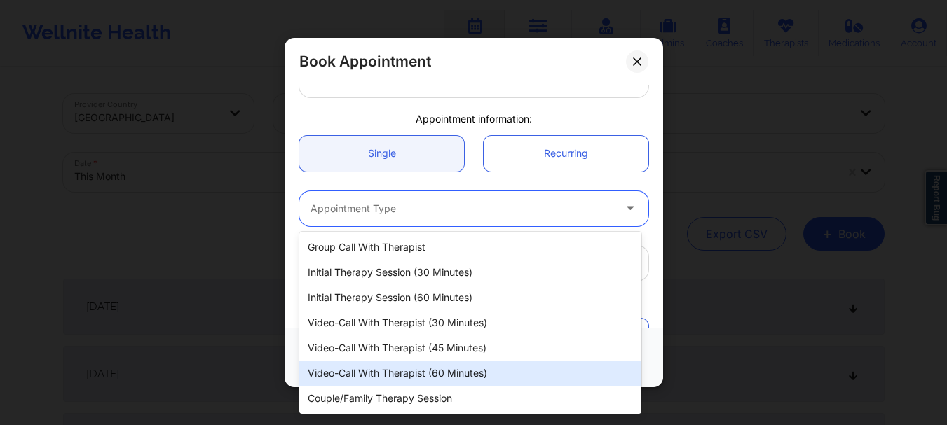
click at [425, 365] on div "Video-Call with Therapist (60 minutes)" at bounding box center [470, 373] width 342 height 25
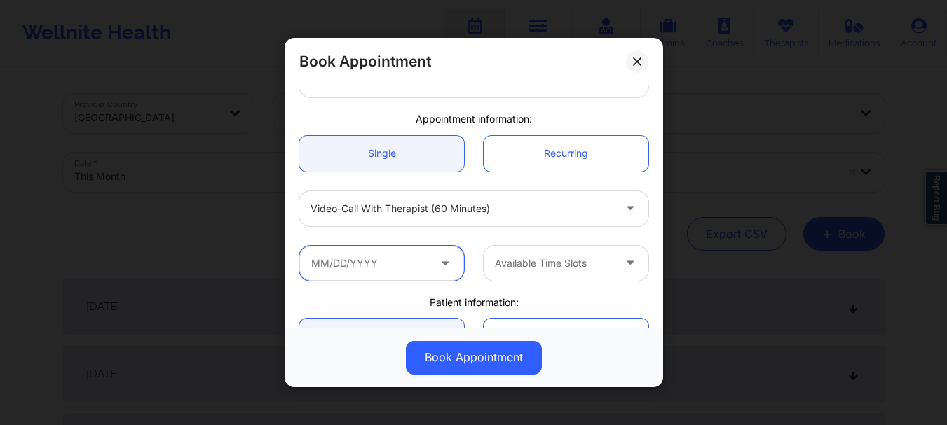
click at [391, 276] on input "text" at bounding box center [381, 263] width 165 height 35
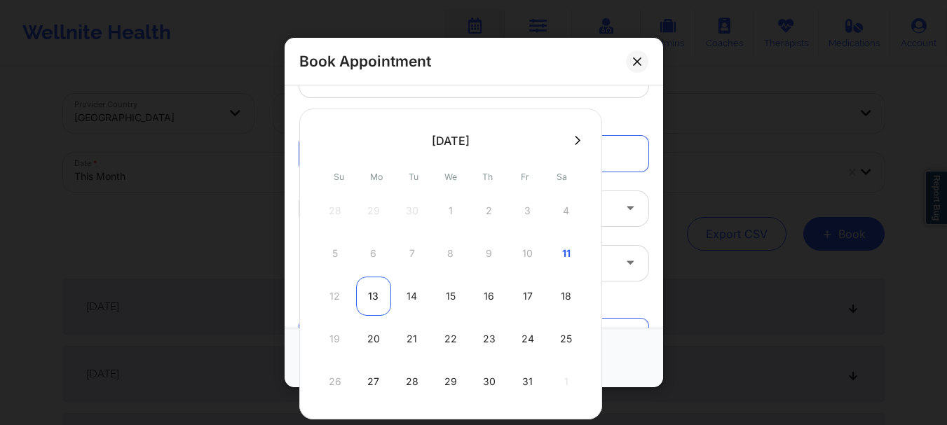
click at [380, 289] on div "13" at bounding box center [373, 296] width 35 height 39
type input "10/13/2025"
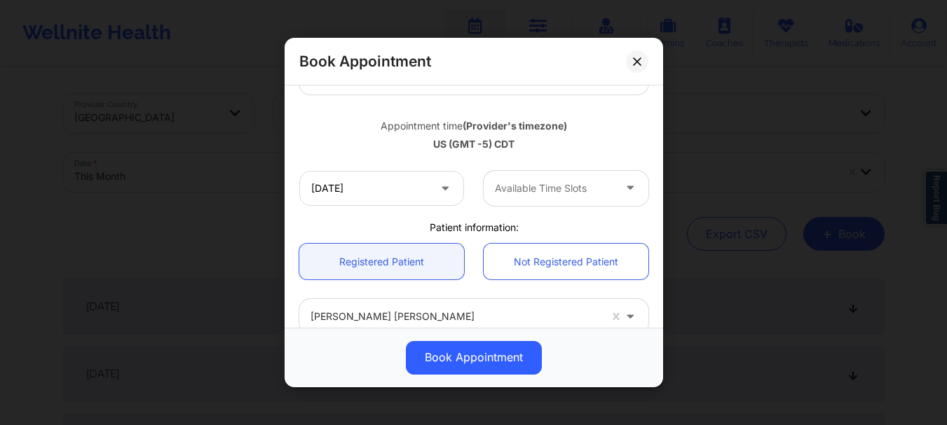
scroll to position [238, 0]
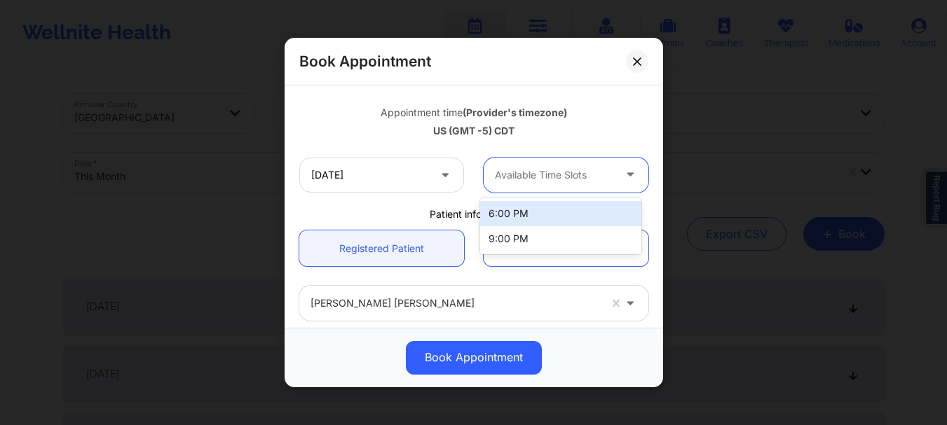
click at [541, 186] on div "Available Time Slots" at bounding box center [548, 175] width 131 height 35
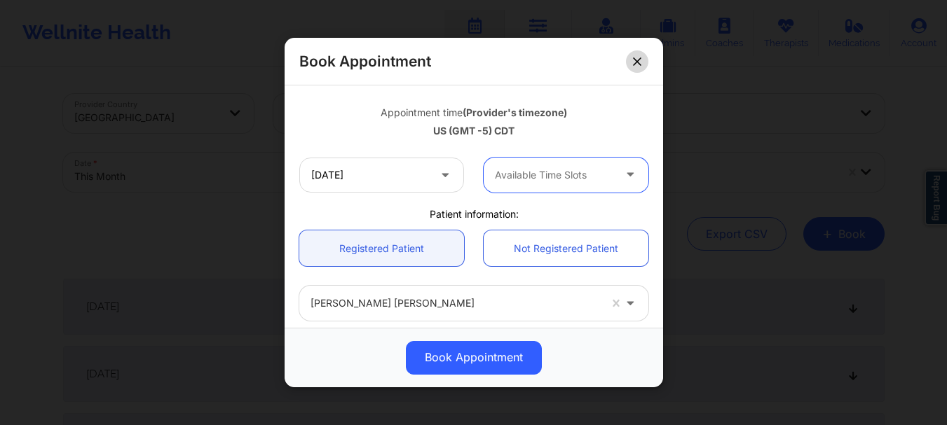
click at [635, 64] on icon at bounding box center [637, 61] width 8 height 8
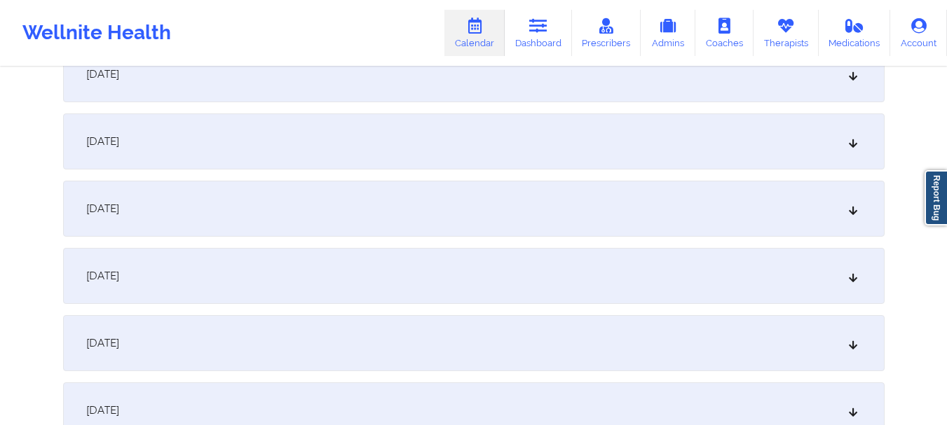
scroll to position [1523, 0]
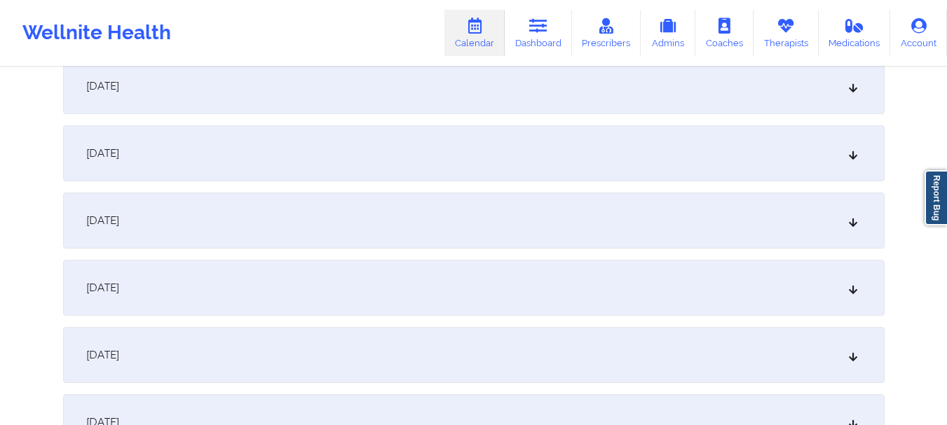
click at [792, 228] on div "October 20, 2025" at bounding box center [473, 221] width 821 height 56
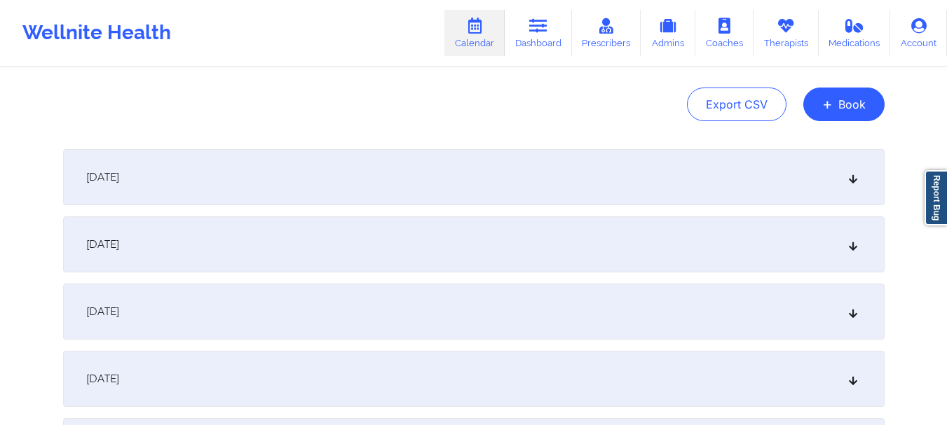
scroll to position [0, 0]
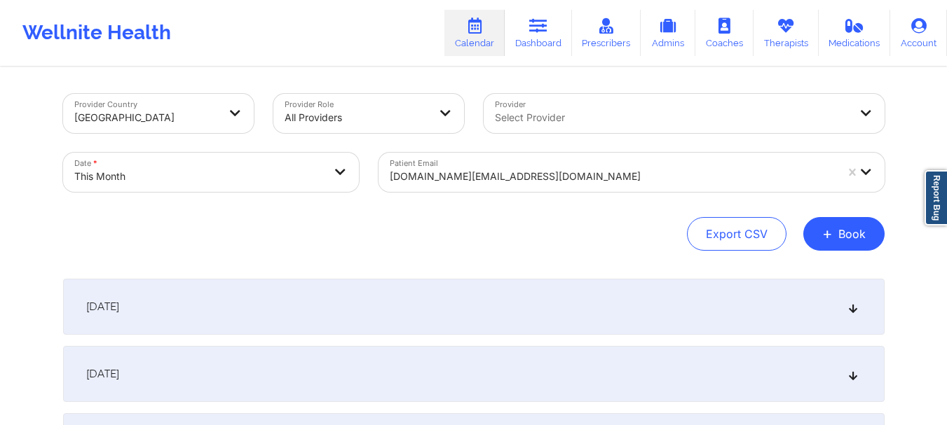
click at [465, 178] on div at bounding box center [613, 176] width 446 height 17
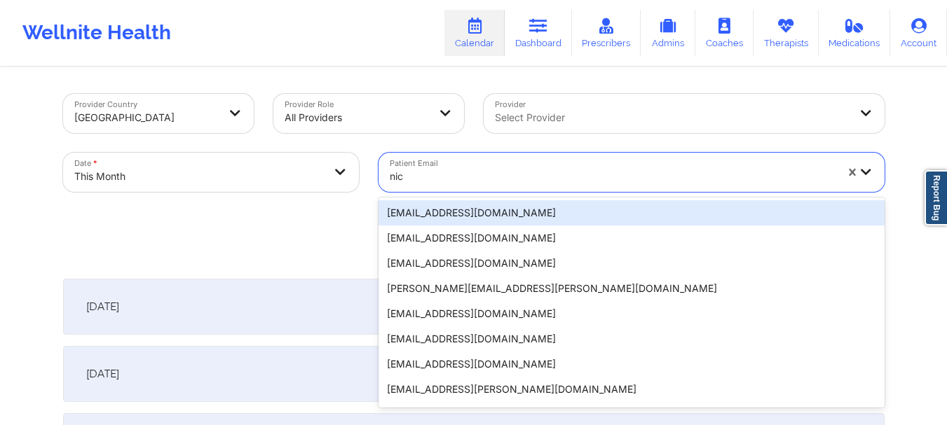
type input "nic"
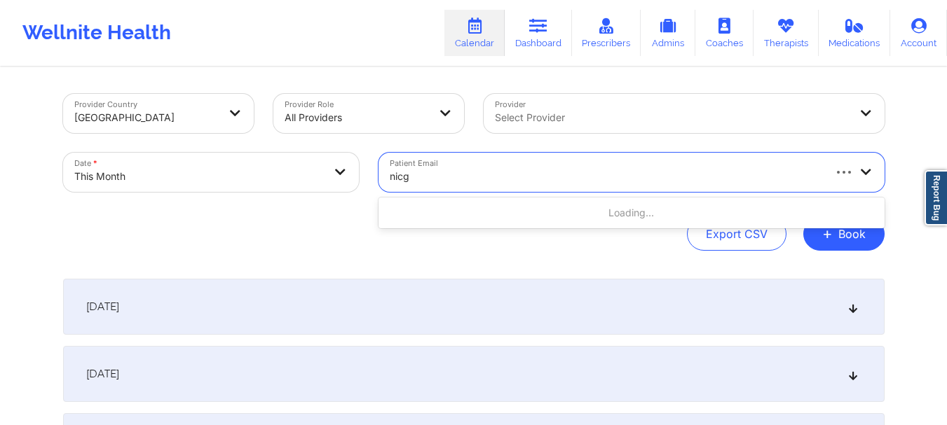
type input "nicgd"
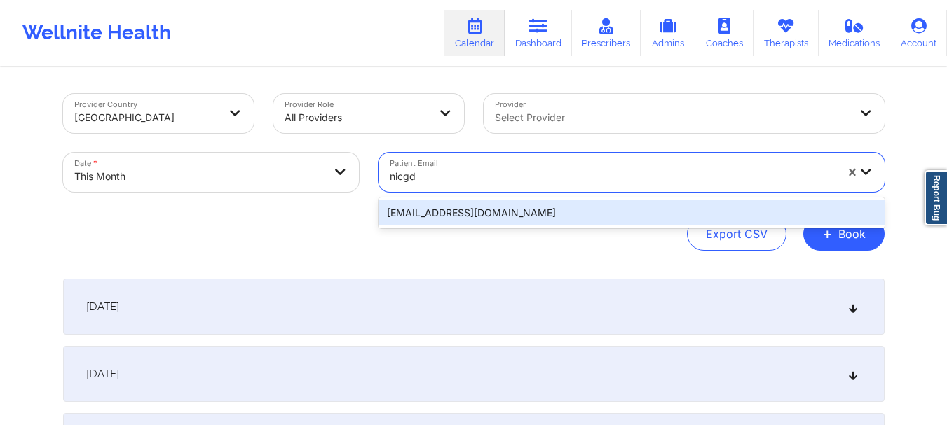
click at [526, 220] on div "[EMAIL_ADDRESS][DOMAIN_NAME]" at bounding box center [631, 212] width 506 height 25
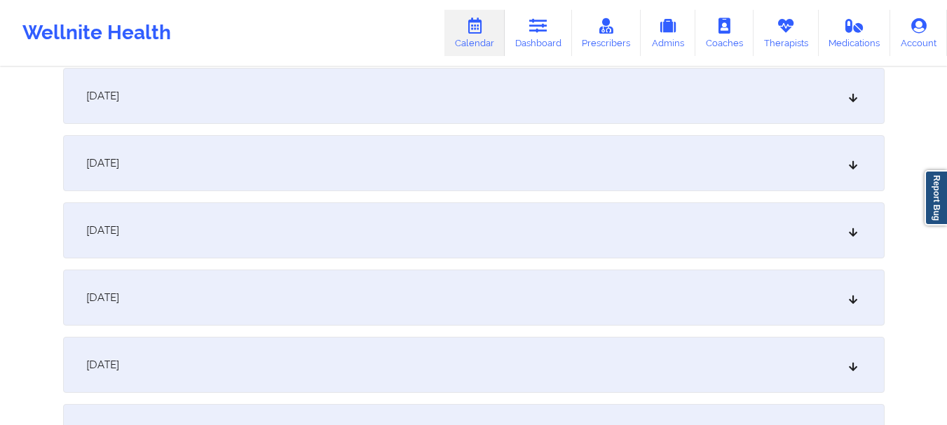
scroll to position [677, 0]
click at [814, 114] on div "October 8, 2025" at bounding box center [473, 100] width 821 height 56
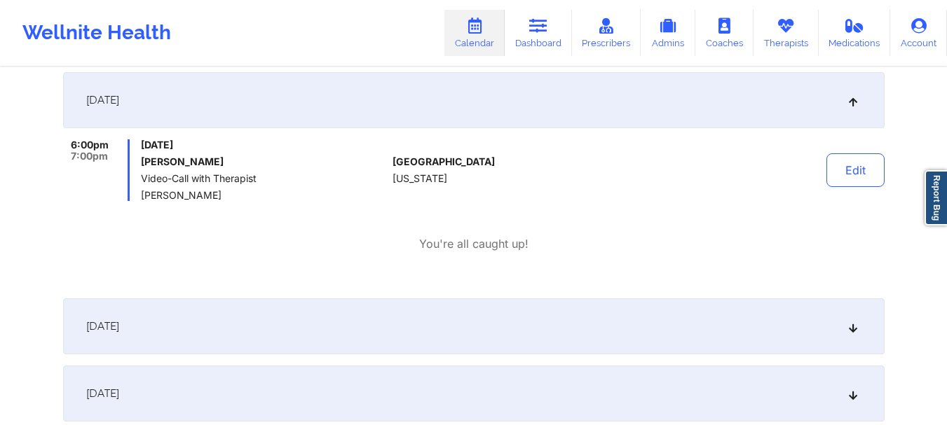
click at [804, 109] on div "October 8, 2025" at bounding box center [473, 100] width 821 height 56
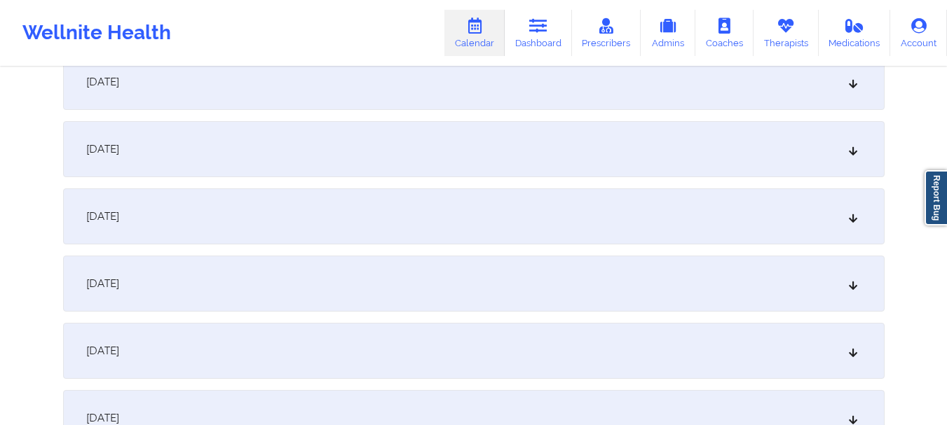
scroll to position [906, 0]
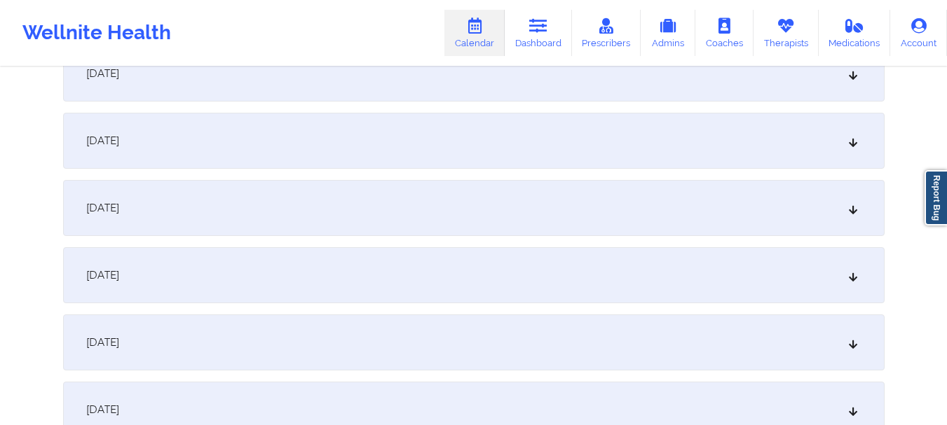
click at [753, 336] on div "October 15, 2025" at bounding box center [473, 343] width 821 height 56
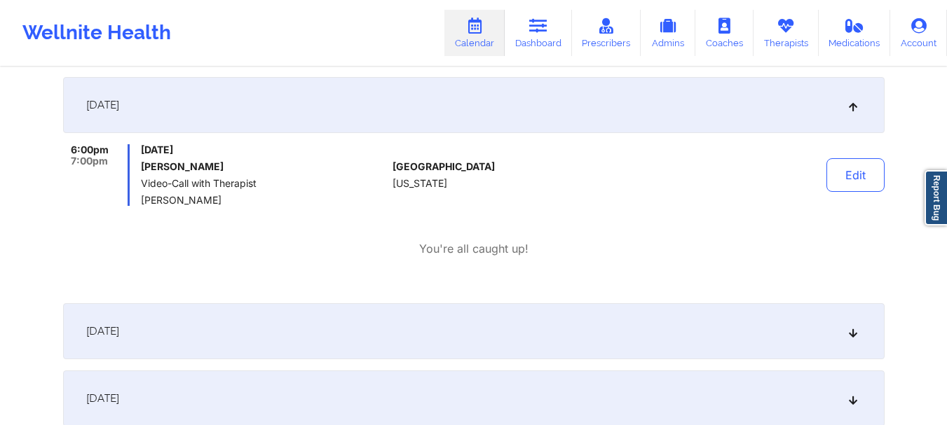
scroll to position [1138, 0]
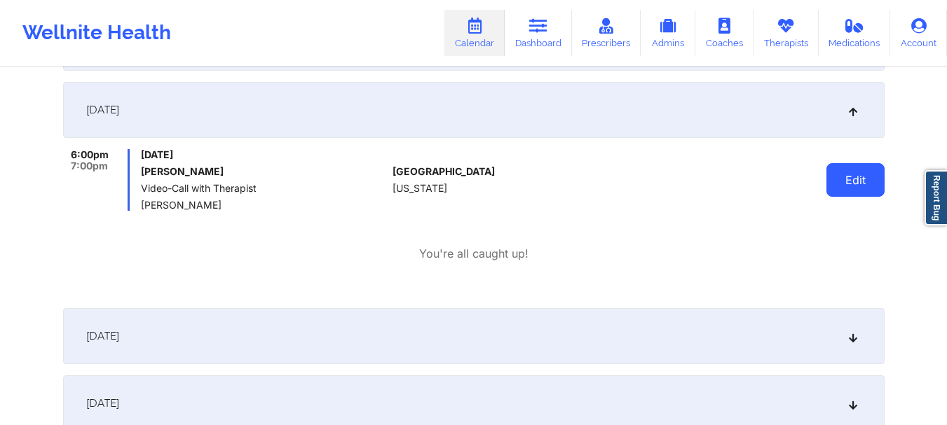
click at [865, 175] on button "Edit" at bounding box center [855, 180] width 58 height 34
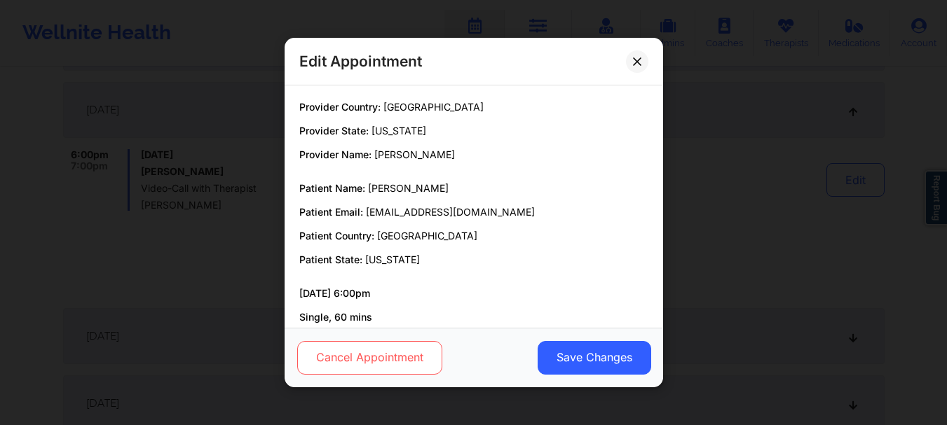
click at [382, 364] on button "Cancel Appointment" at bounding box center [368, 358] width 145 height 34
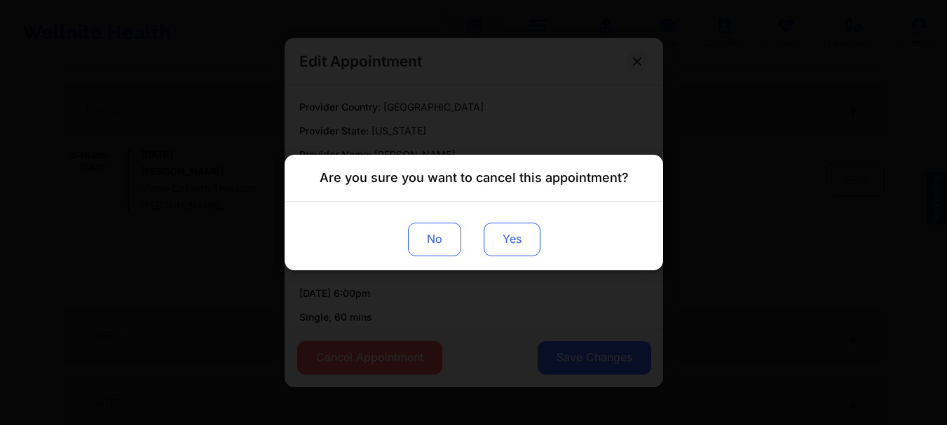
click at [499, 242] on button "Yes" at bounding box center [511, 240] width 57 height 34
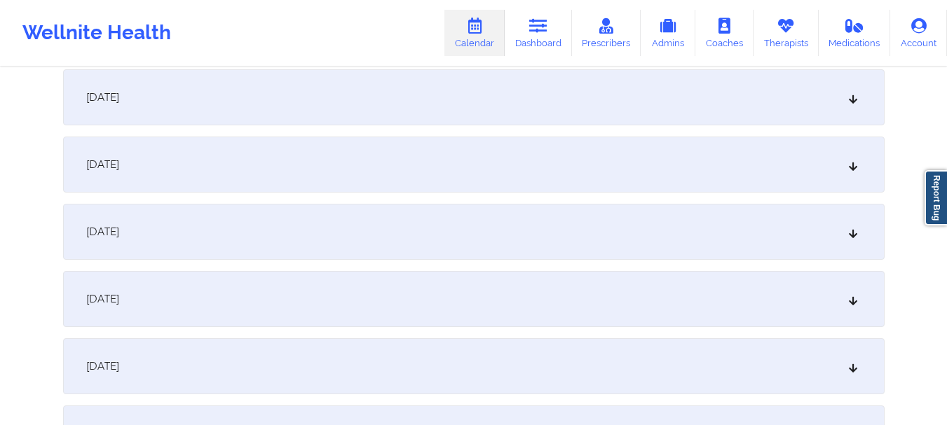
scroll to position [1769, 0]
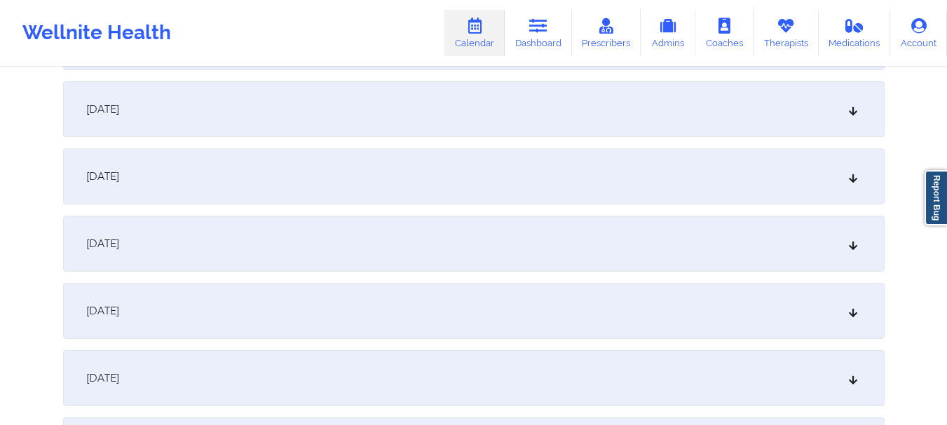
click at [752, 108] on div "October 22, 2025" at bounding box center [473, 109] width 821 height 56
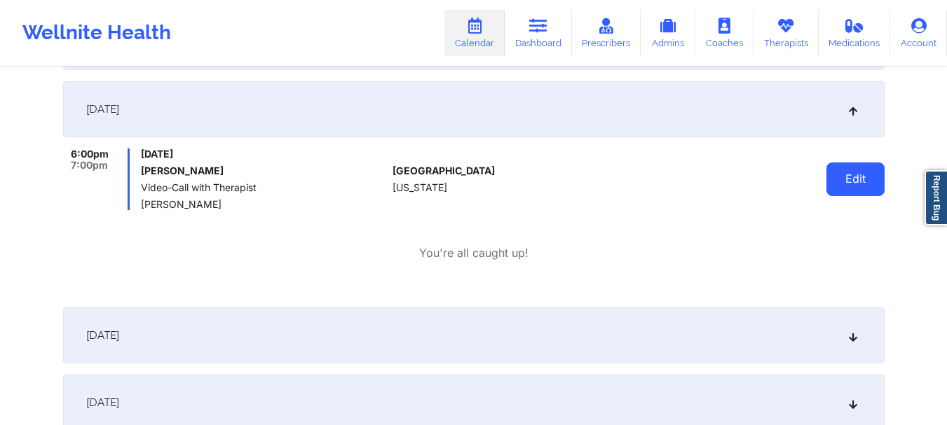
click at [826, 179] on button "Edit" at bounding box center [855, 180] width 58 height 34
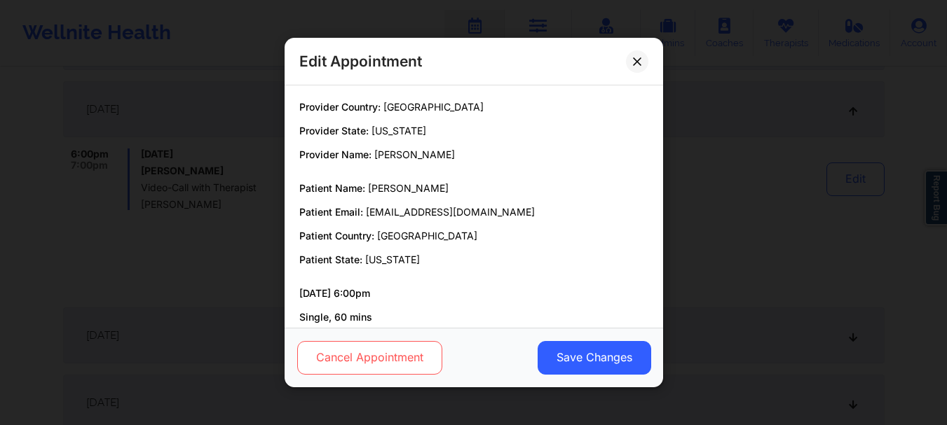
click at [408, 373] on button "Cancel Appointment" at bounding box center [368, 358] width 145 height 34
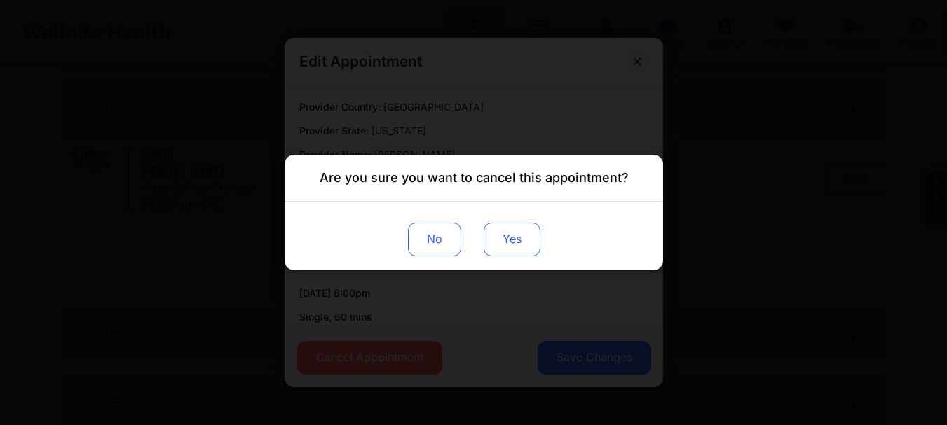
click at [520, 233] on button "Yes" at bounding box center [511, 240] width 57 height 34
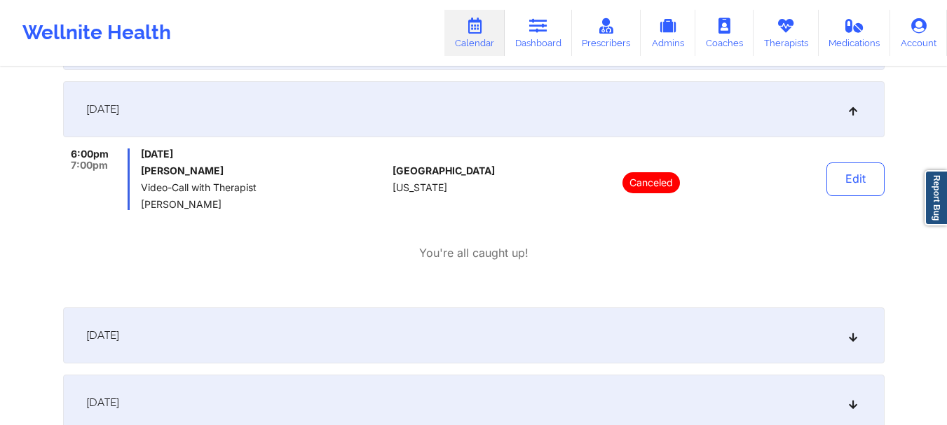
click at [756, 92] on div "October 22, 2025" at bounding box center [473, 109] width 821 height 56
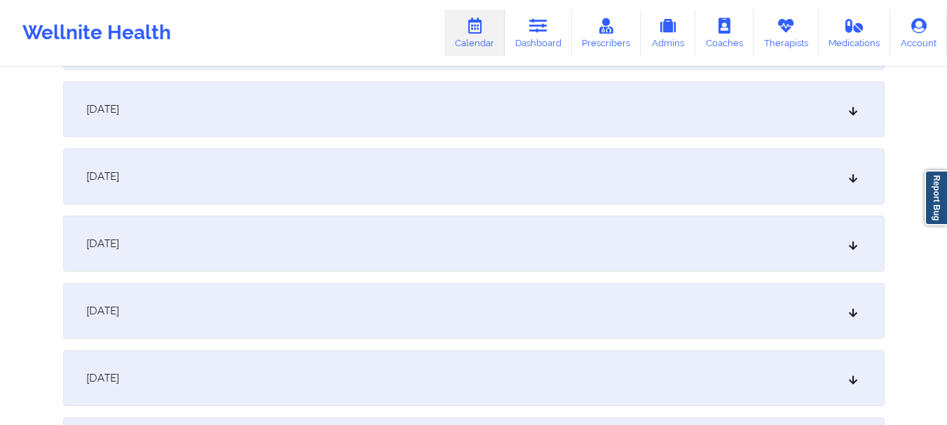
click at [691, 110] on div "October 22, 2025" at bounding box center [473, 109] width 821 height 56
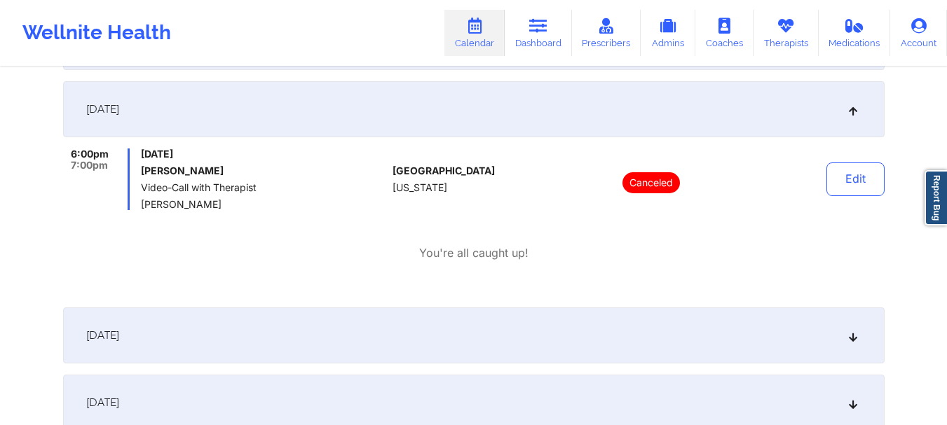
click at [691, 110] on div "October 22, 2025" at bounding box center [473, 109] width 821 height 56
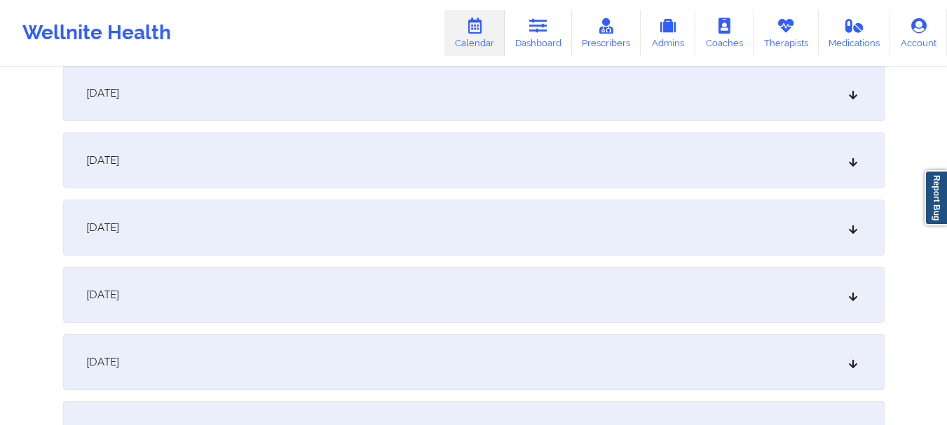
scroll to position [2100, 0]
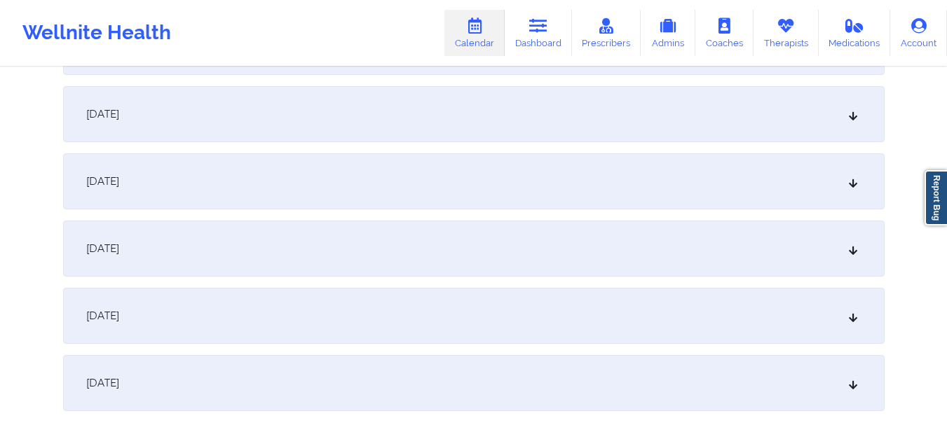
click at [674, 266] on div "October 29, 2025" at bounding box center [473, 249] width 821 height 56
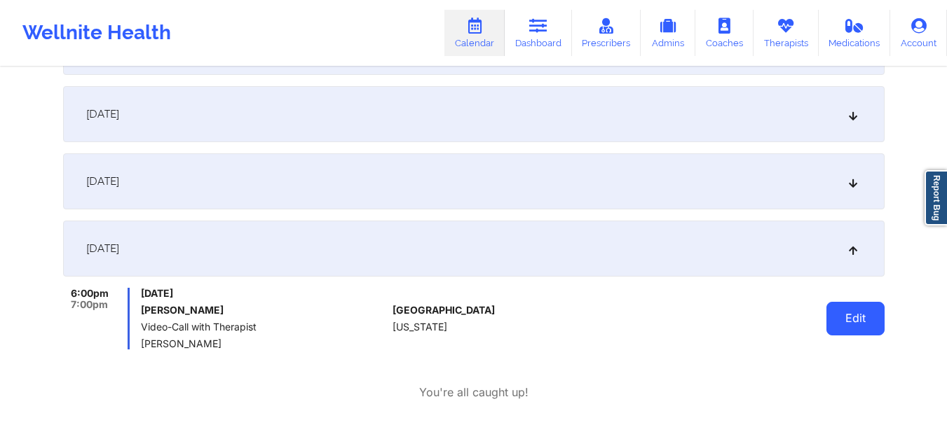
click at [832, 330] on button "Edit" at bounding box center [855, 319] width 58 height 34
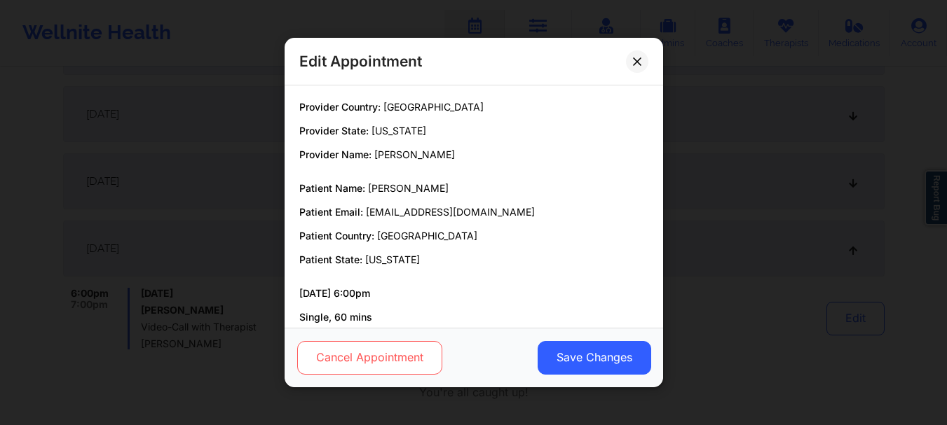
click at [427, 355] on button "Cancel Appointment" at bounding box center [368, 358] width 145 height 34
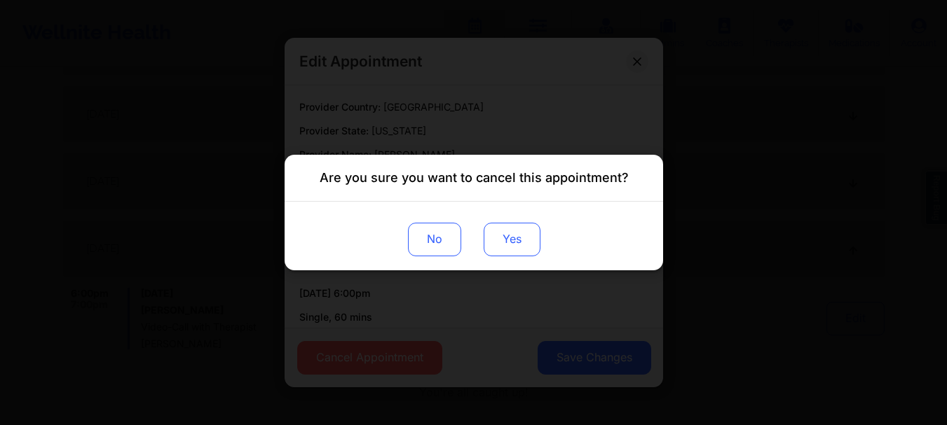
click at [520, 248] on button "Yes" at bounding box center [511, 240] width 57 height 34
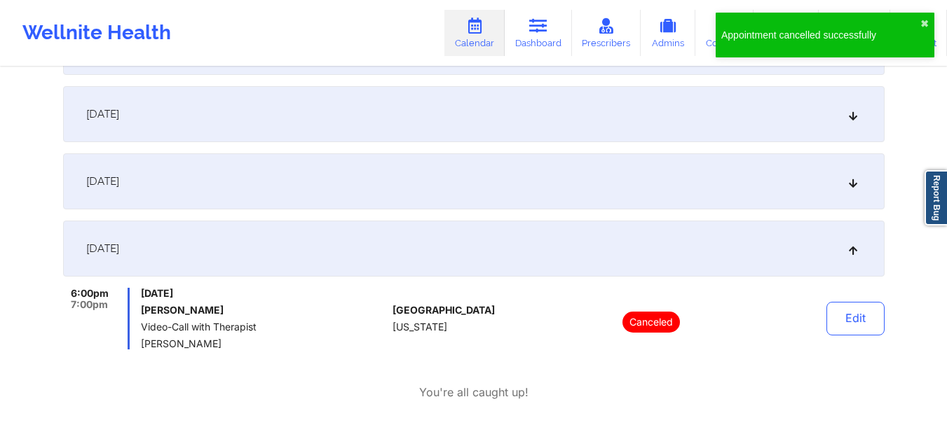
click at [830, 233] on div "October 29, 2025" at bounding box center [473, 249] width 821 height 56
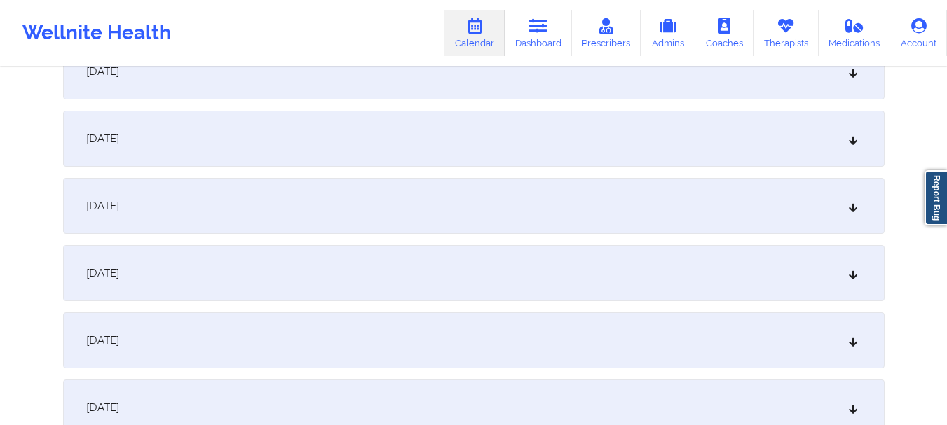
scroll to position [0, 0]
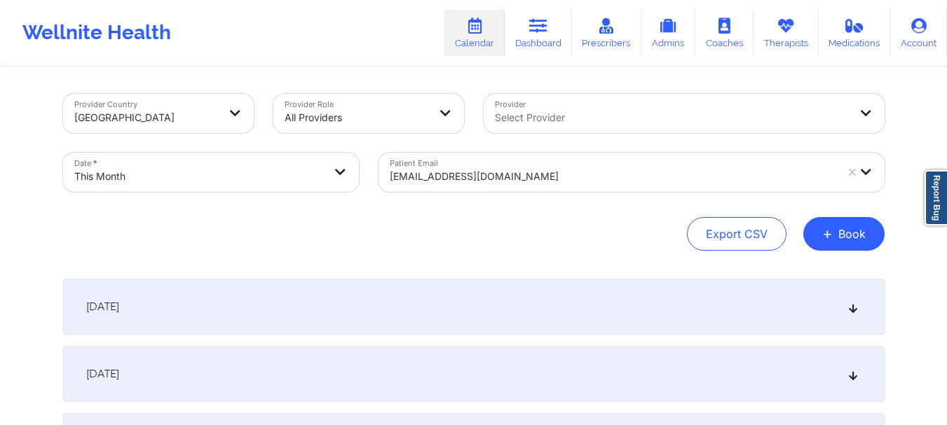
click at [291, 165] on body "Wellnite Health Calendar Dashboard Prescribers Admins Coaches Therapists Medica…" at bounding box center [473, 212] width 947 height 425
select select "2025-9"
select select "2025-10"
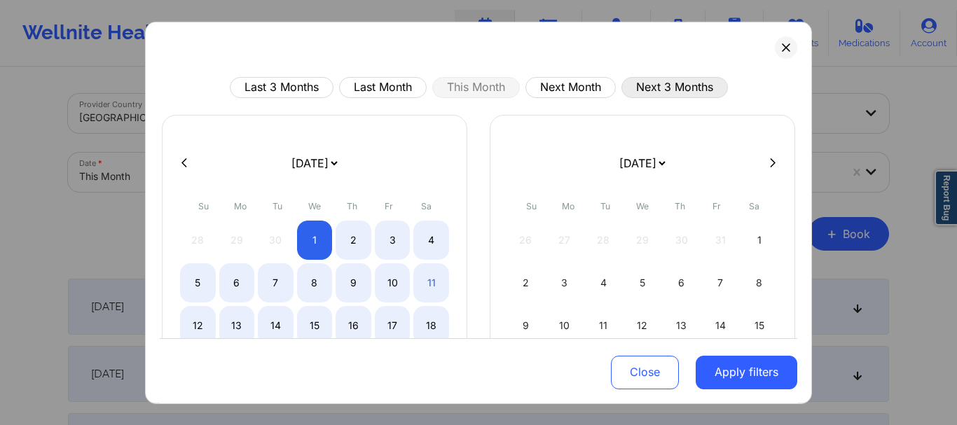
click at [707, 90] on button "Next 3 Months" at bounding box center [674, 86] width 106 height 21
select select "2025-10"
select select "2025-11"
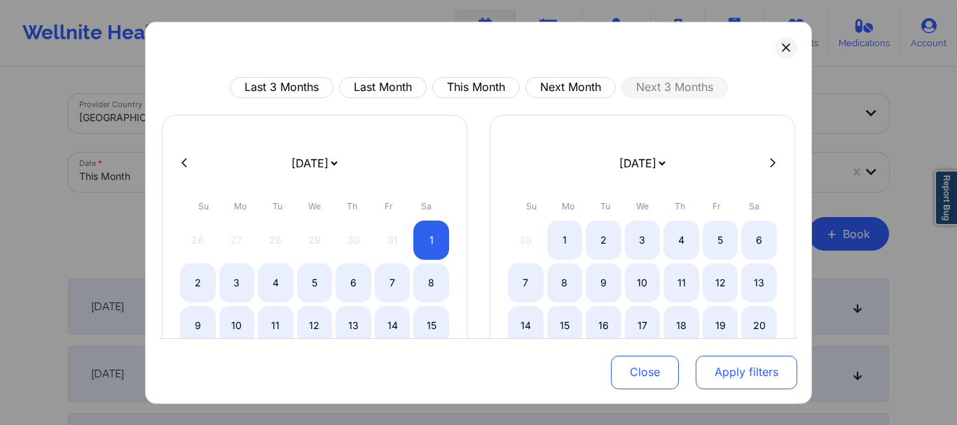
click at [741, 364] on button "Apply filters" at bounding box center [747, 373] width 102 height 34
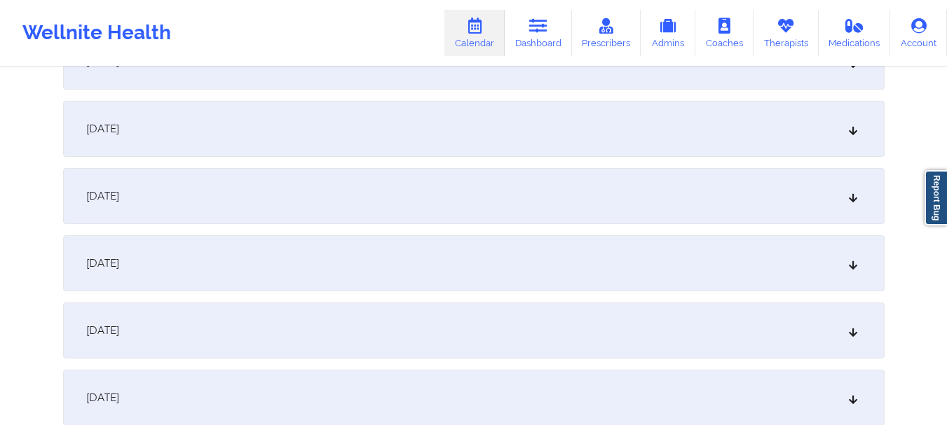
scroll to position [391, 0]
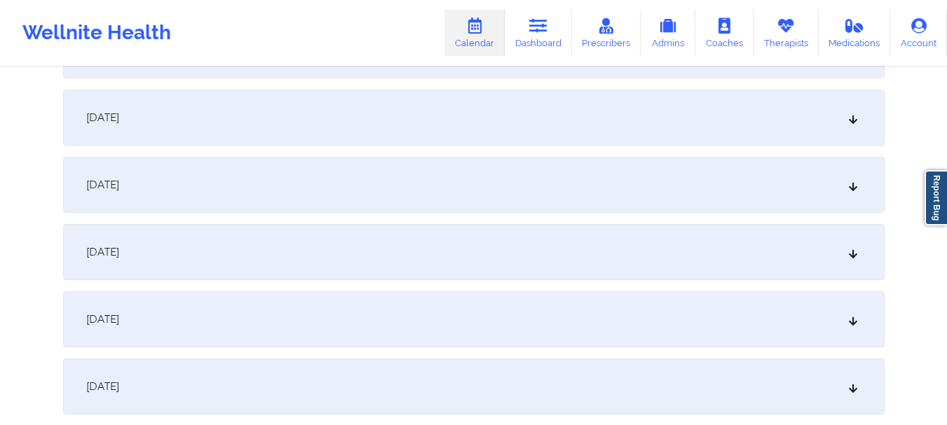
click at [778, 193] on div "November 5, 2025" at bounding box center [473, 185] width 821 height 56
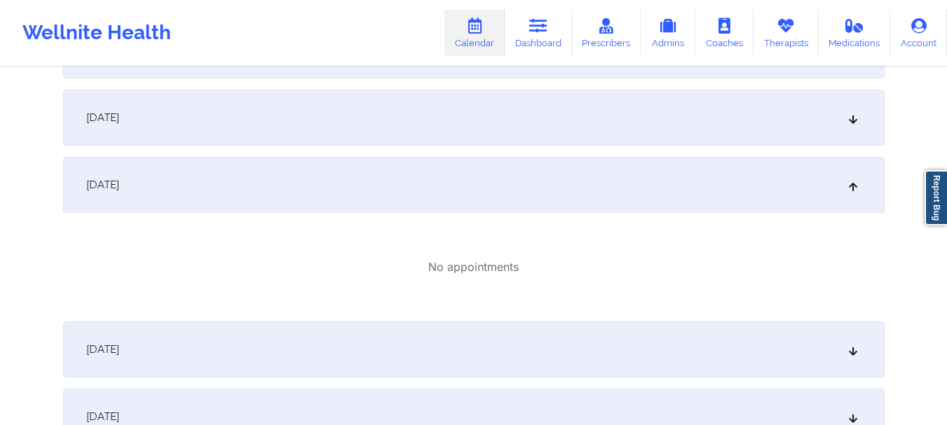
click at [753, 197] on div "November 5, 2025" at bounding box center [473, 185] width 821 height 56
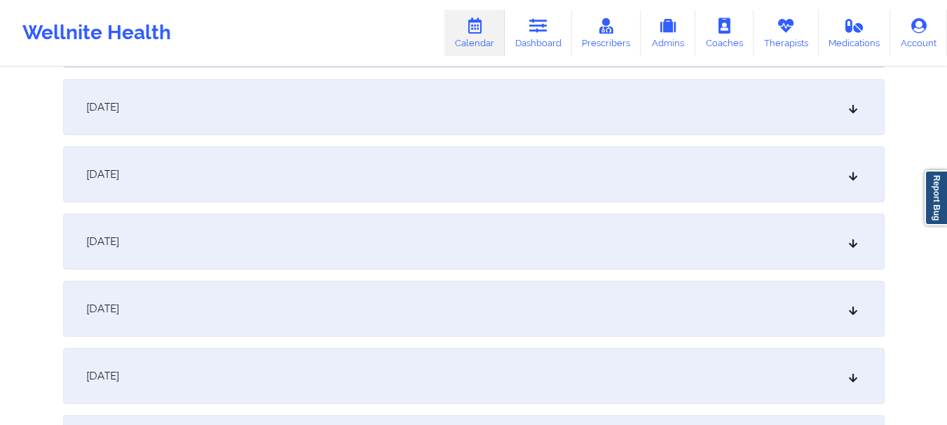
scroll to position [840, 0]
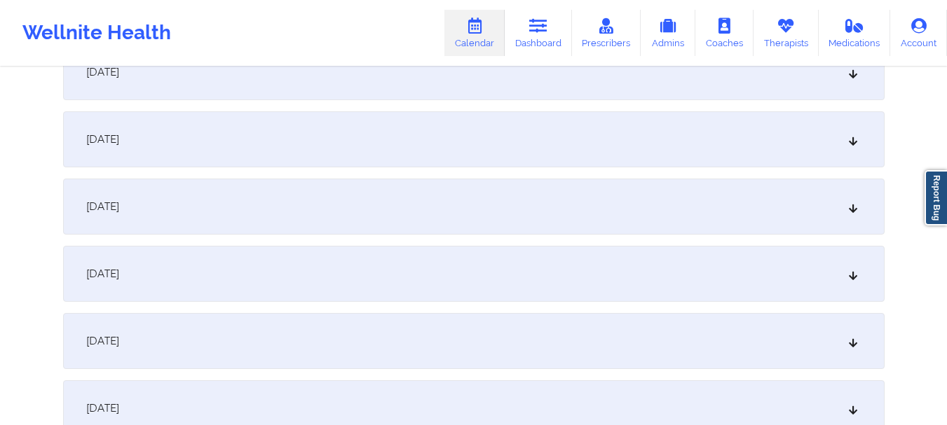
click at [791, 191] on div "November 12, 2025" at bounding box center [473, 207] width 821 height 56
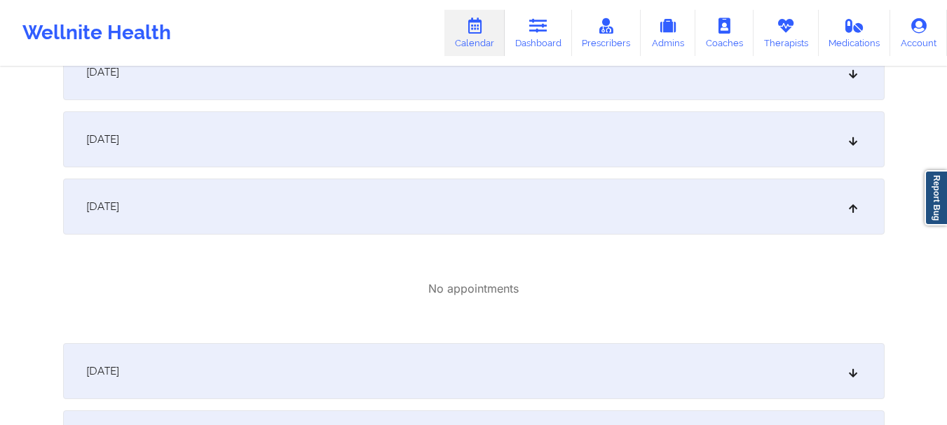
click at [823, 211] on div "November 12, 2025" at bounding box center [473, 207] width 821 height 56
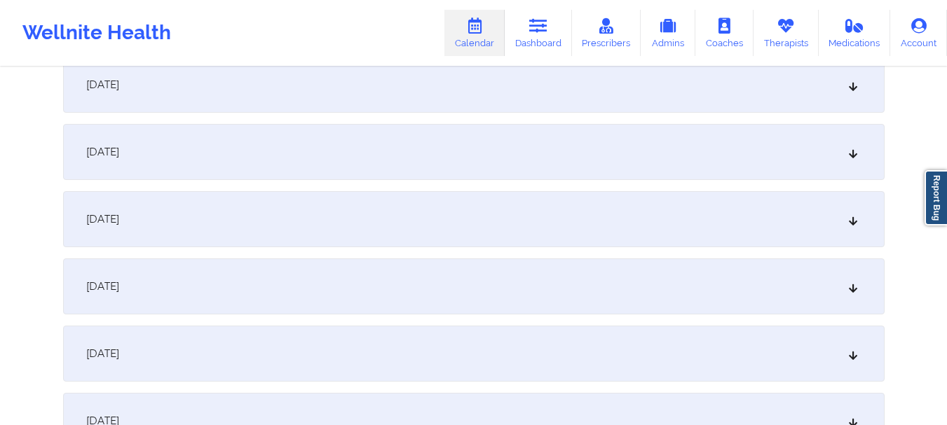
scroll to position [0, 0]
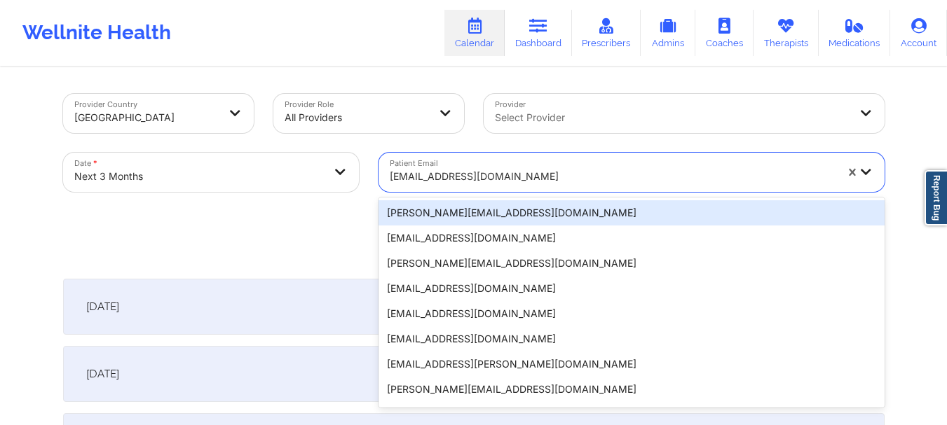
click at [503, 174] on div at bounding box center [613, 176] width 446 height 17
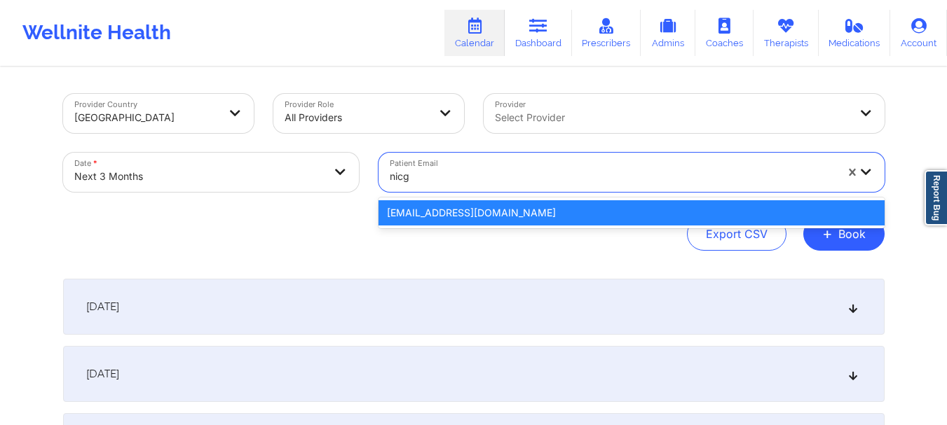
type input "nicgd"
click at [494, 216] on div "[EMAIL_ADDRESS][DOMAIN_NAME]" at bounding box center [631, 212] width 506 height 25
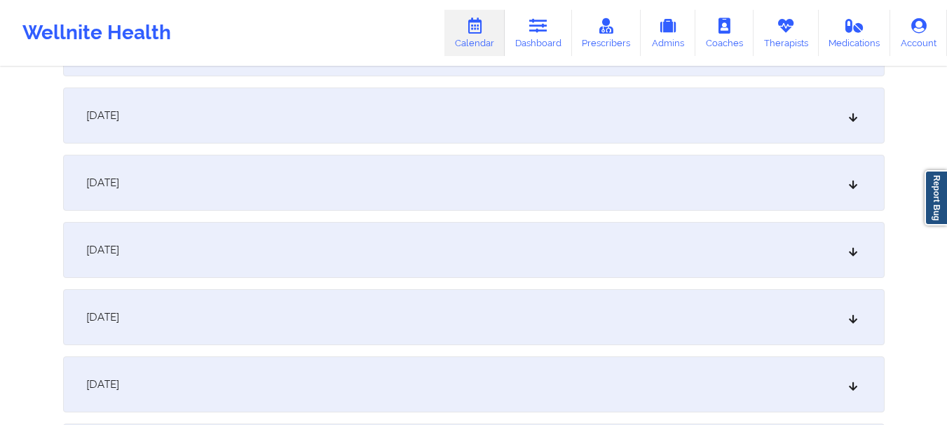
scroll to position [426, 0]
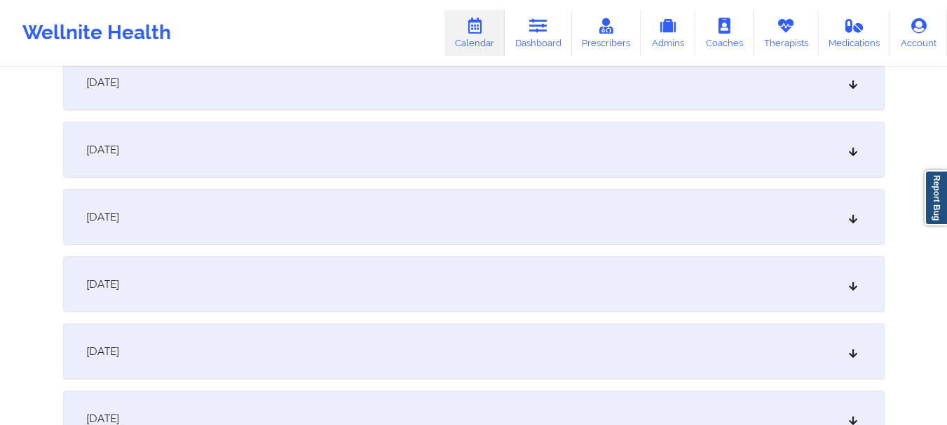
click at [785, 152] on div "November 5, 2025" at bounding box center [473, 150] width 821 height 56
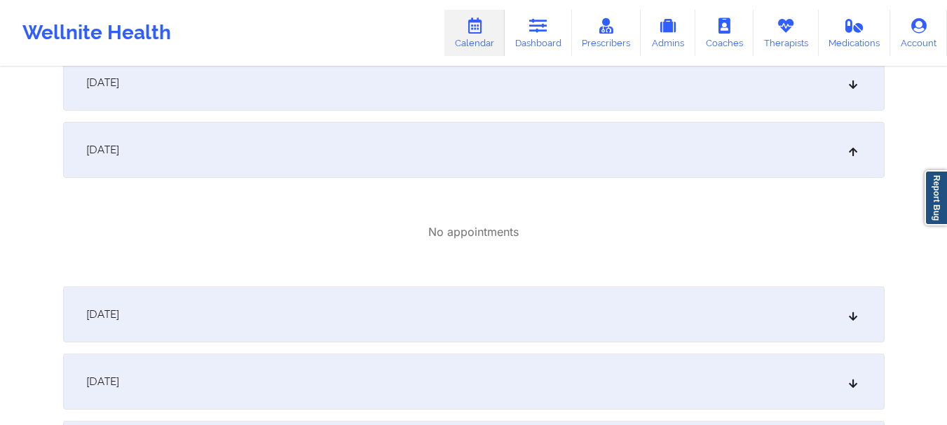
scroll to position [0, 0]
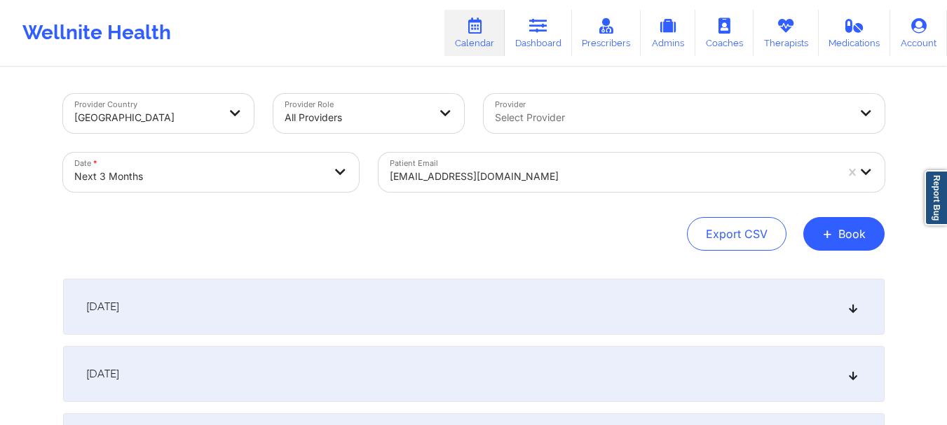
click at [245, 176] on body "Wellnite Health Calendar Dashboard Prescribers Admins Coaches Therapists Medica…" at bounding box center [473, 212] width 947 height 425
select select "2025-10"
select select "2025-11"
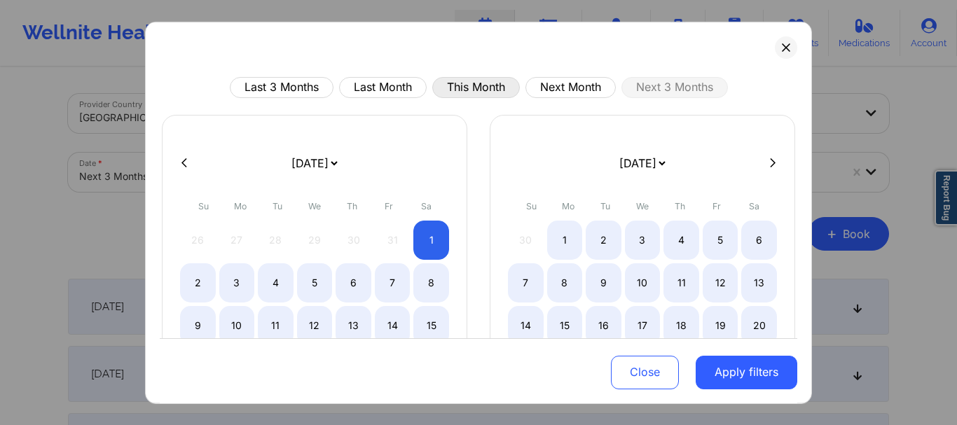
click at [457, 90] on button "This Month" at bounding box center [476, 86] width 88 height 21
select select "2025-9"
select select "2025-10"
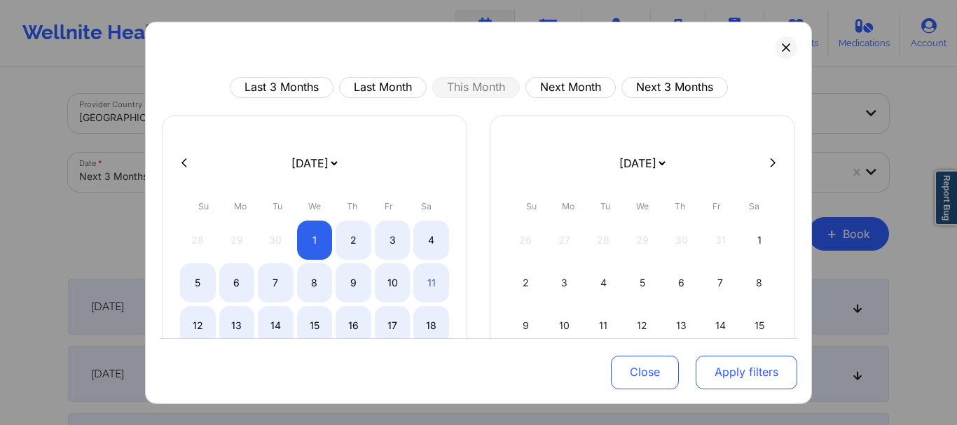
click at [696, 368] on button "Apply filters" at bounding box center [747, 373] width 102 height 34
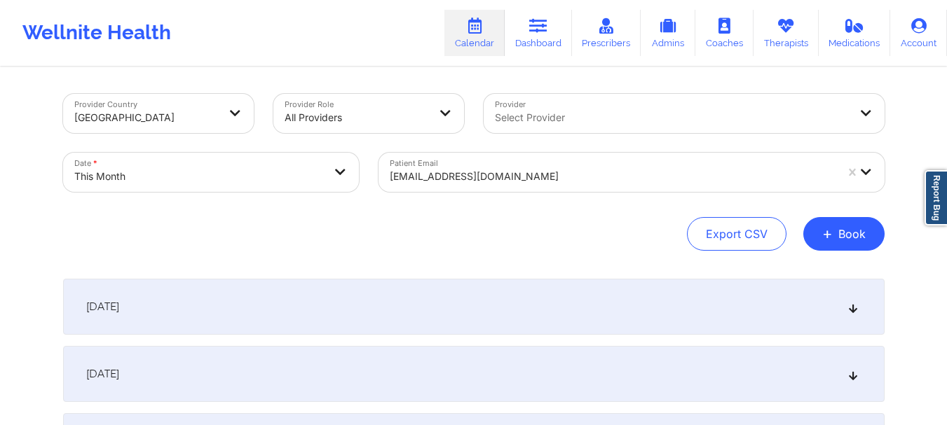
click at [170, 170] on body "Wellnite Health Calendar Dashboard Prescribers Admins Coaches Therapists Medica…" at bounding box center [473, 212] width 947 height 425
select select "2025-9"
select select "2025-10"
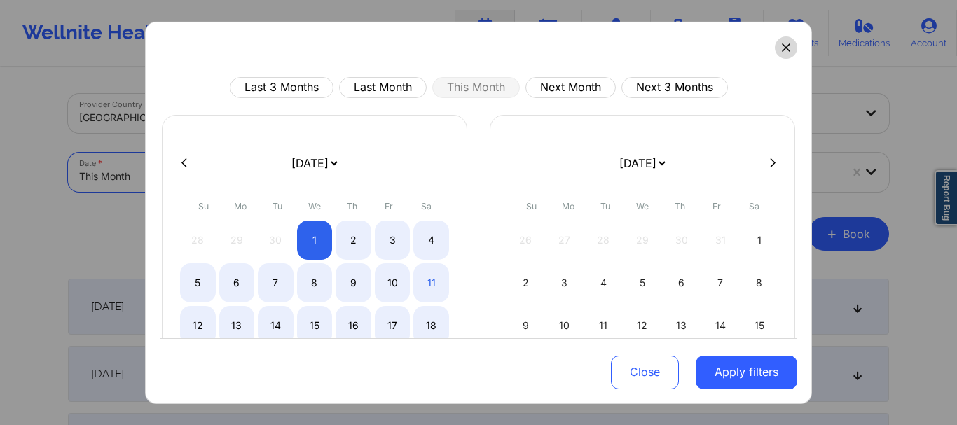
click at [782, 50] on icon at bounding box center [786, 47] width 8 height 8
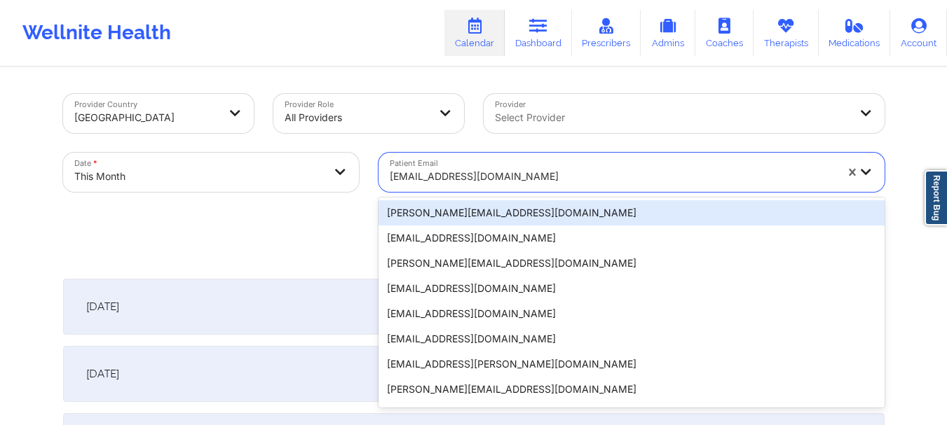
click at [521, 180] on div at bounding box center [613, 176] width 446 height 17
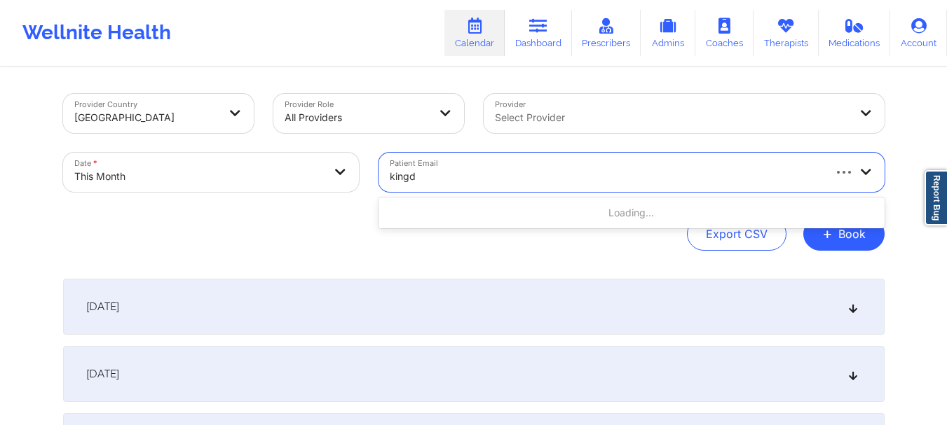
type input "kingd"
type input "kingdom"
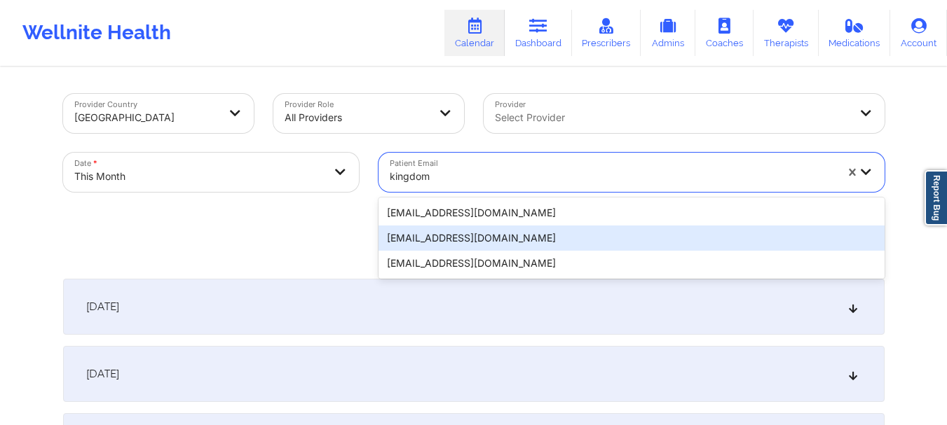
click at [426, 243] on div "[EMAIL_ADDRESS][DOMAIN_NAME]" at bounding box center [631, 238] width 506 height 25
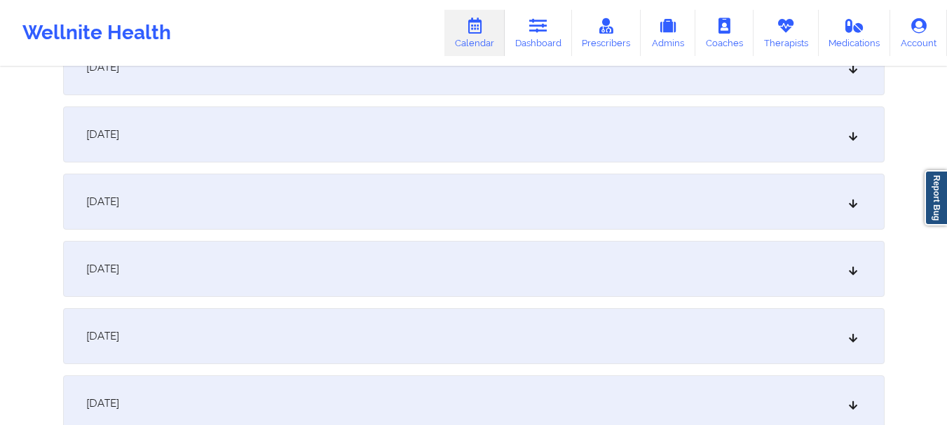
scroll to position [660, 0]
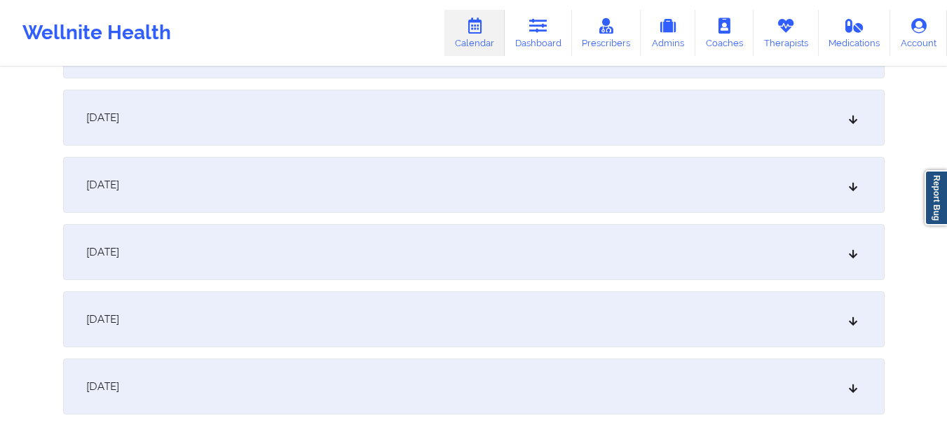
click at [777, 198] on div "October 9, 2025" at bounding box center [473, 185] width 821 height 56
